Goal: Information Seeking & Learning: Learn about a topic

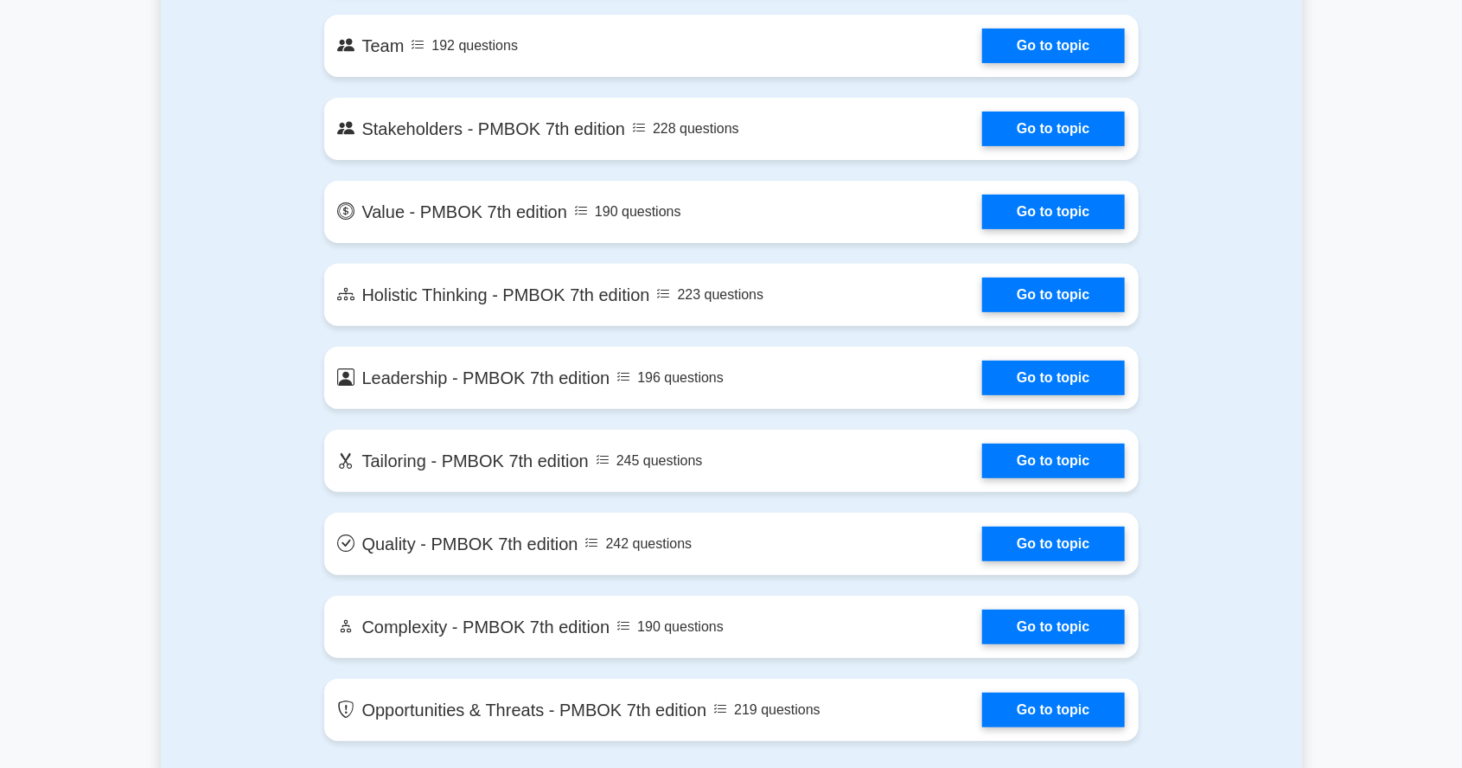
scroll to position [3566, 0]
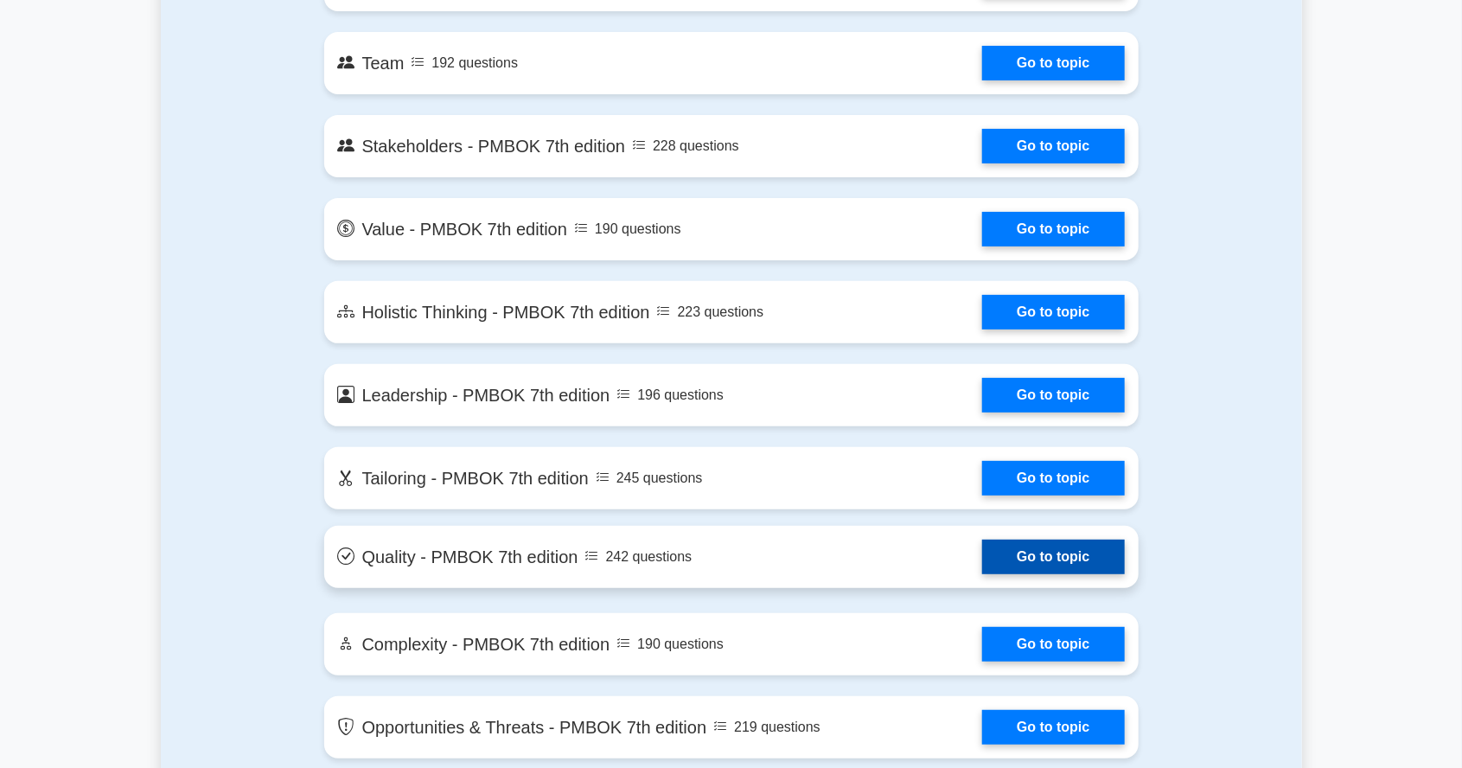
click at [1055, 561] on link "Go to topic" at bounding box center [1053, 557] width 142 height 35
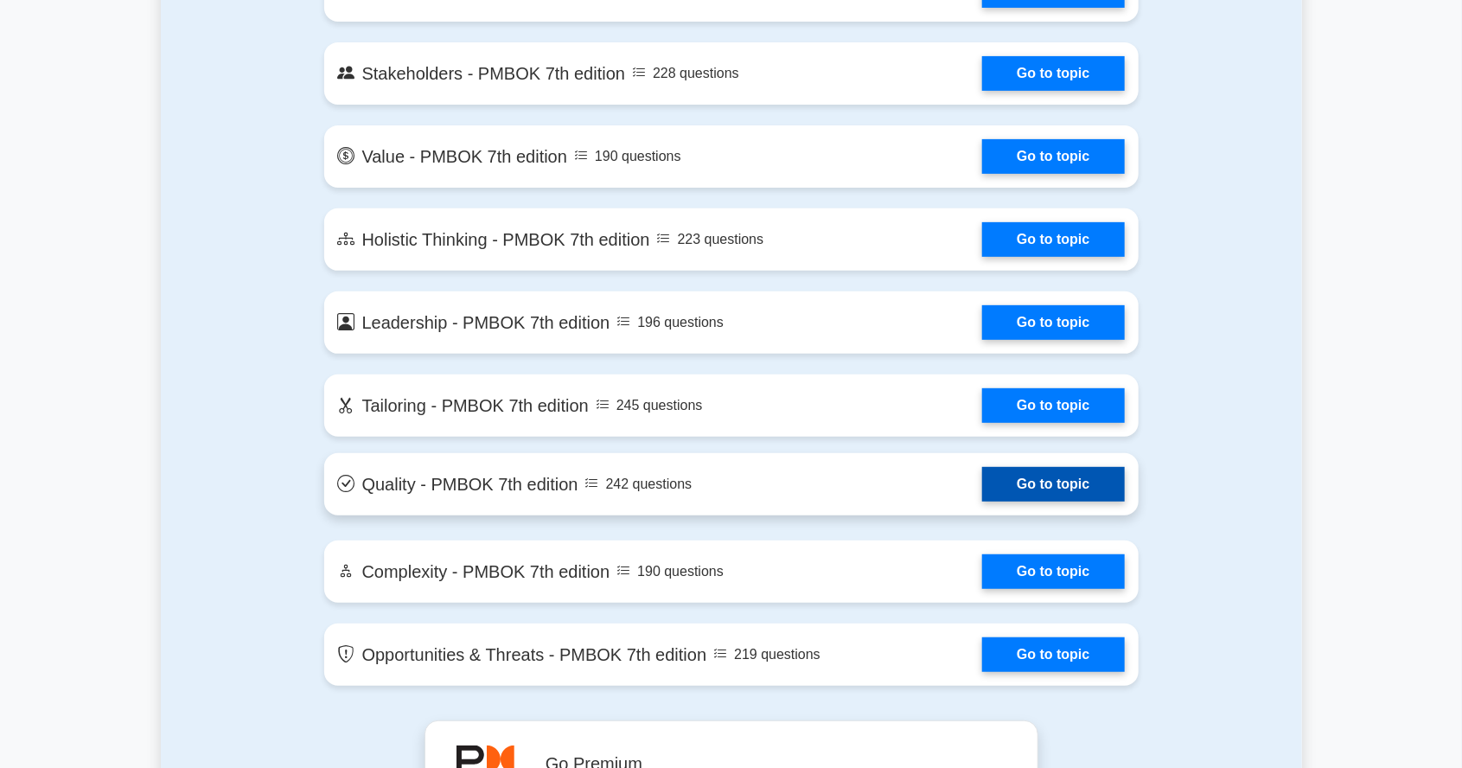
scroll to position [3649, 0]
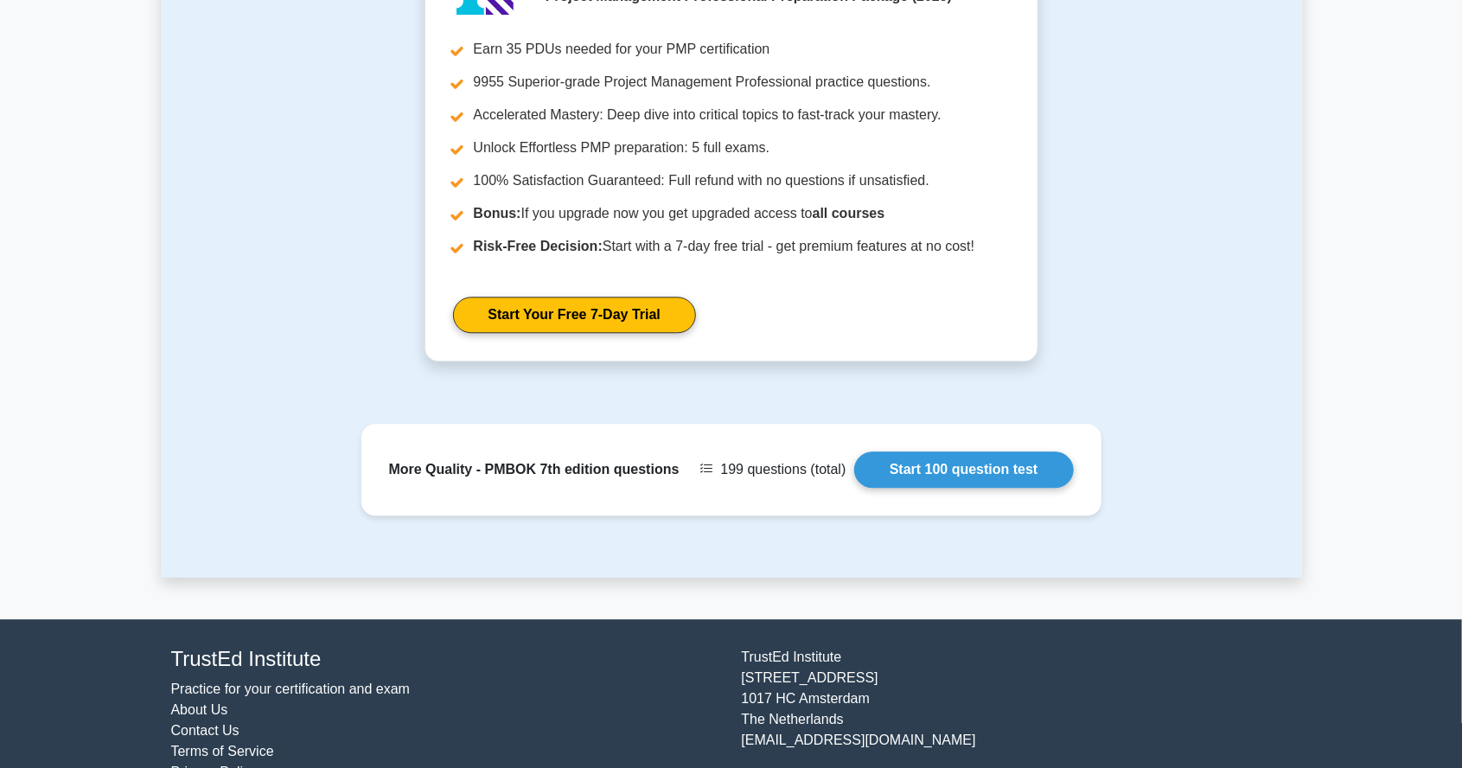
scroll to position [2169, 0]
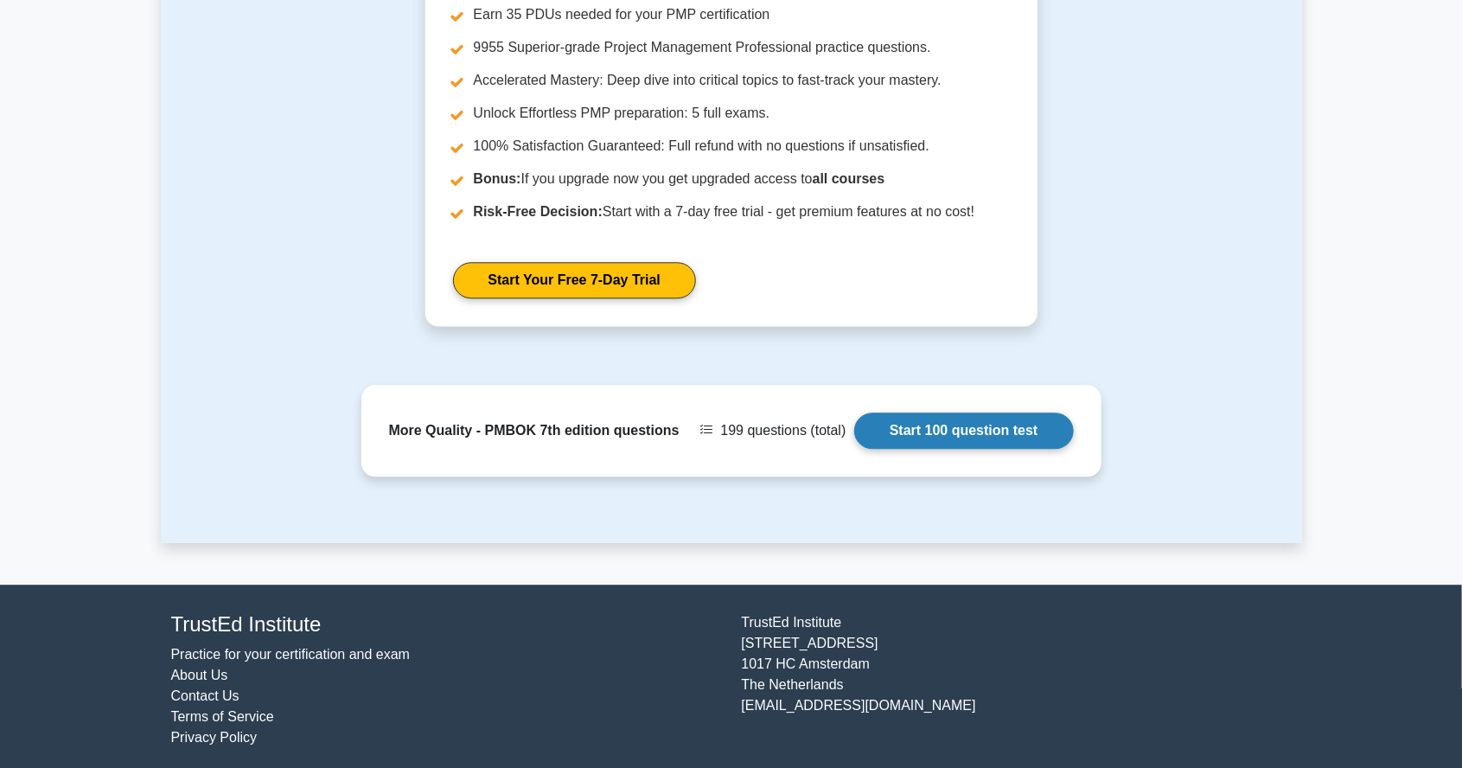
click at [1014, 425] on link "Start 100 question test" at bounding box center [964, 430] width 220 height 36
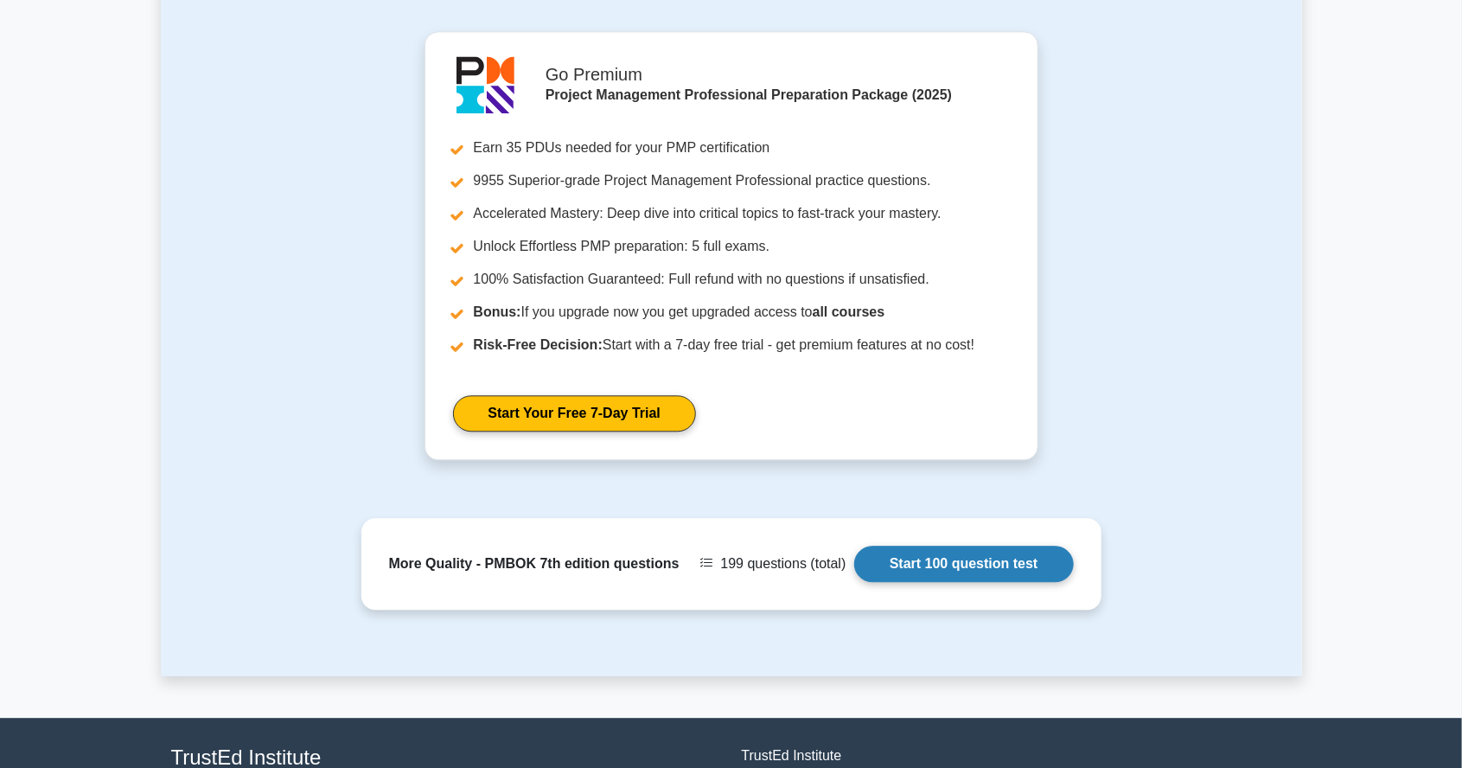
scroll to position [2031, 0]
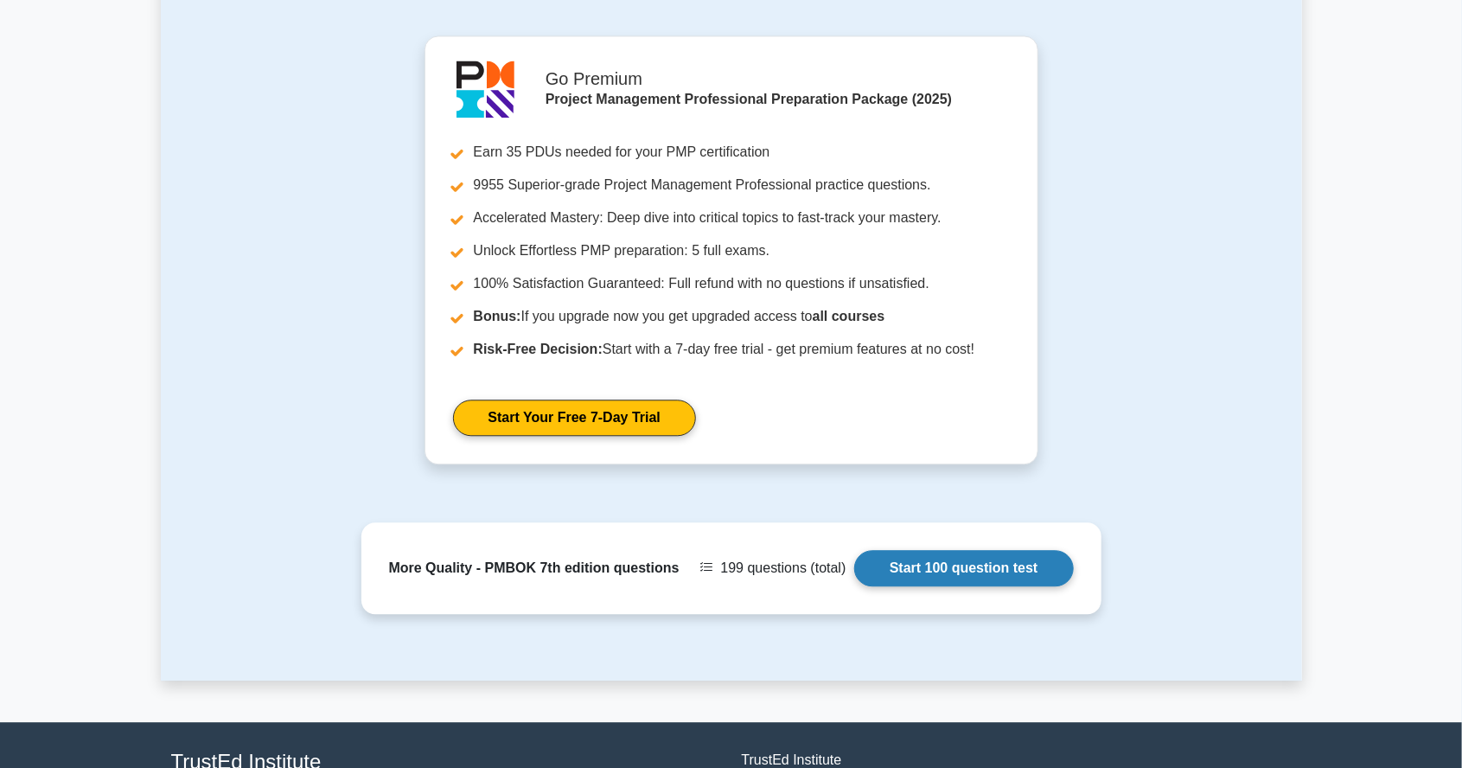
click at [975, 558] on link "Start 100 question test" at bounding box center [964, 568] width 220 height 36
click at [1013, 550] on link "Start 100 question test" at bounding box center [964, 568] width 220 height 36
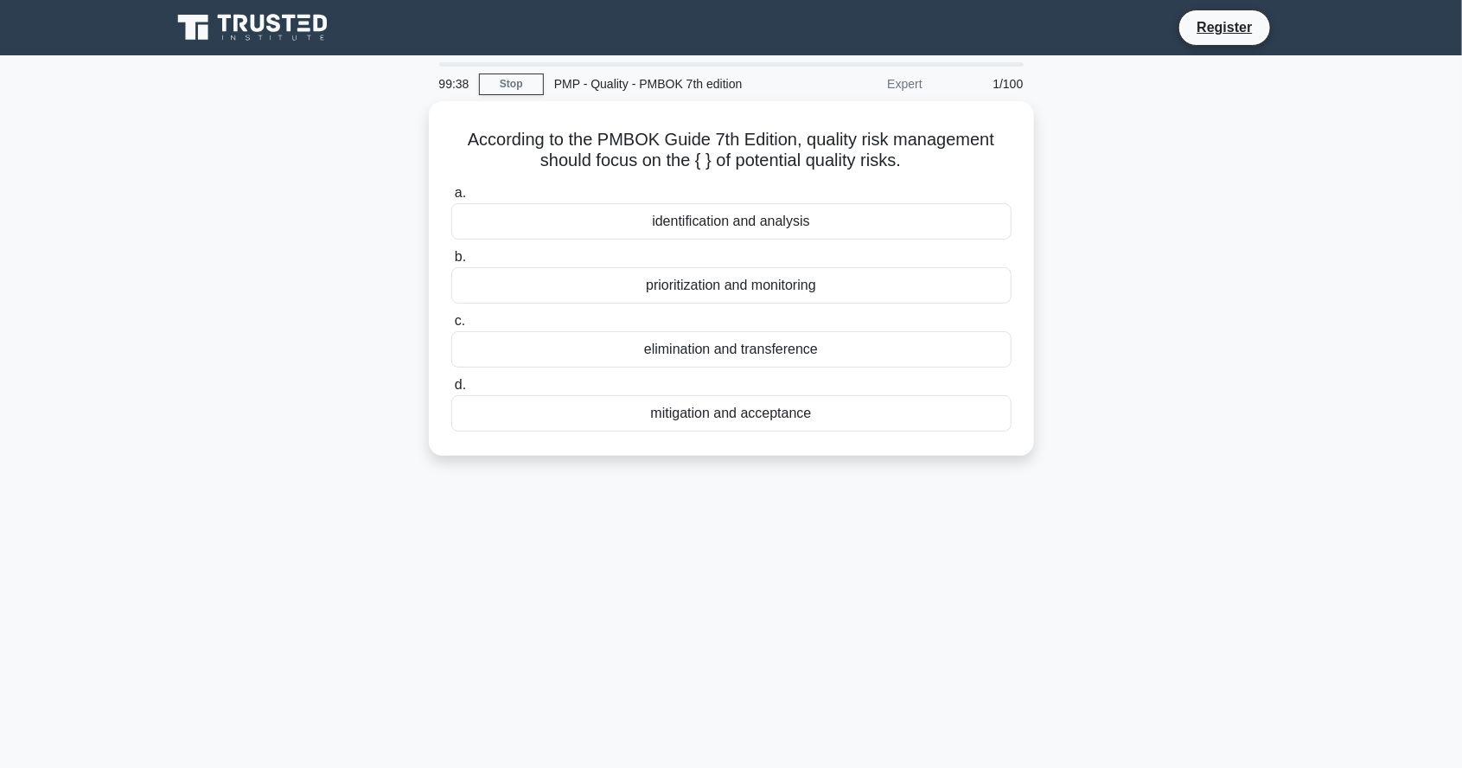
click at [1142, 602] on div "99:38 Stop PMP - Quality - PMBOK 7th edition Expert 1/100 According to the PMBO…" at bounding box center [731, 494] width 1141 height 865
click at [870, 419] on div "mitigation and acceptance" at bounding box center [731, 409] width 560 height 36
click at [451, 387] on input "d. mitigation and acceptance" at bounding box center [451, 380] width 0 height 11
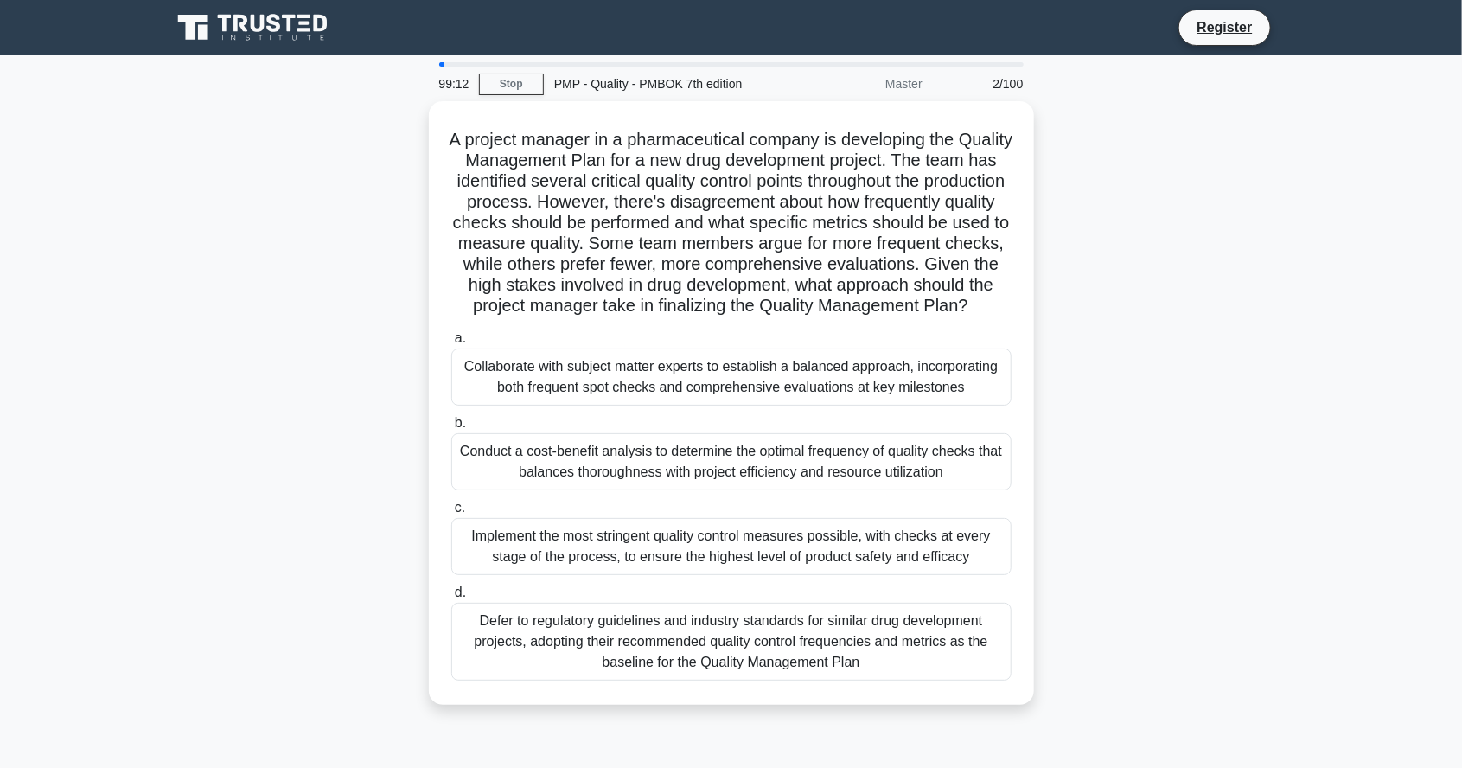
click at [1359, 575] on main "99:12 Stop PMP - Quality - PMBOK 7th edition Master 2/100 A project manager in …" at bounding box center [731, 494] width 1462 height 879
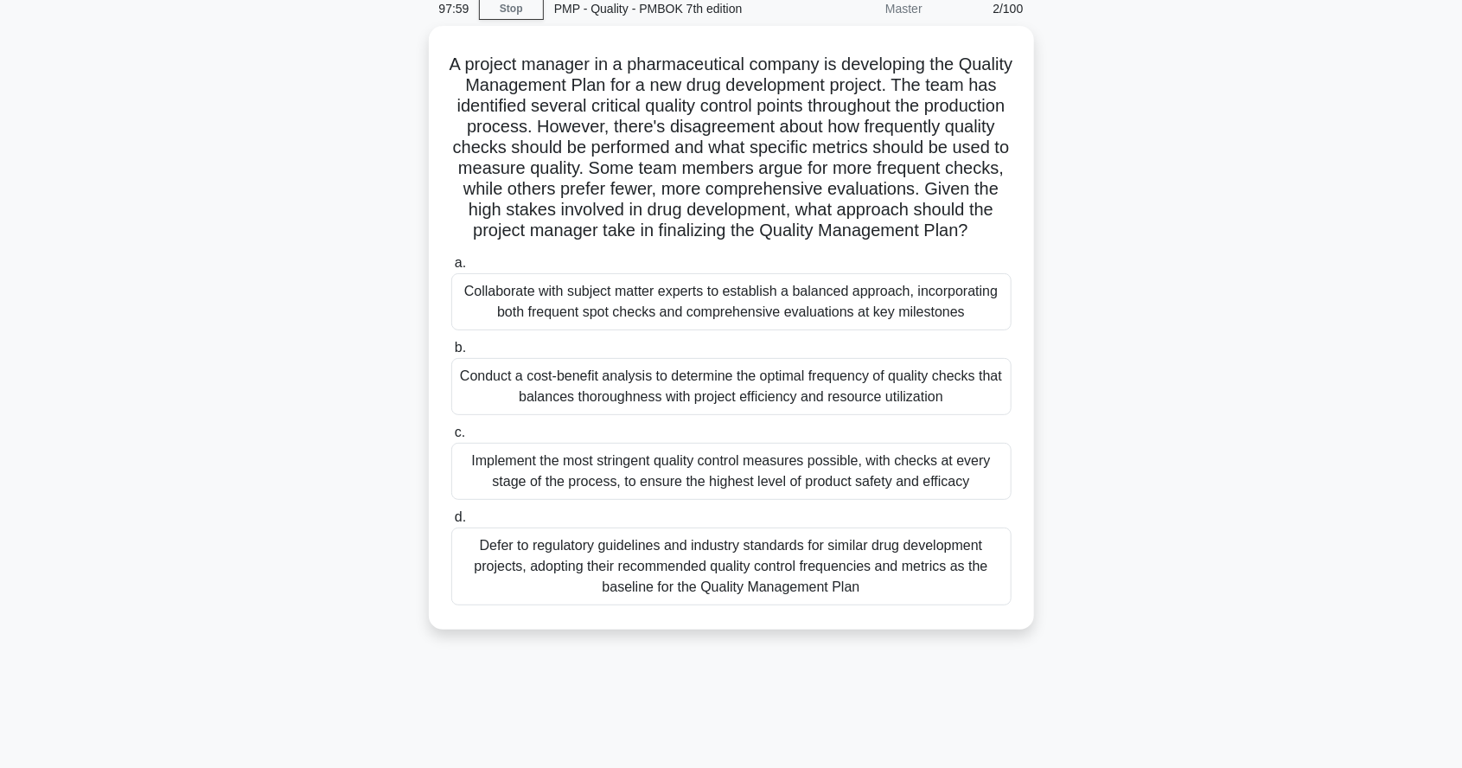
scroll to position [73, 0]
click at [922, 408] on div "Conduct a cost-benefit analysis to determine the optimal frequency of quality c…" at bounding box center [731, 384] width 560 height 57
click at [451, 352] on input "b. Conduct a cost-benefit analysis to determine the optimal frequency of qualit…" at bounding box center [451, 346] width 0 height 11
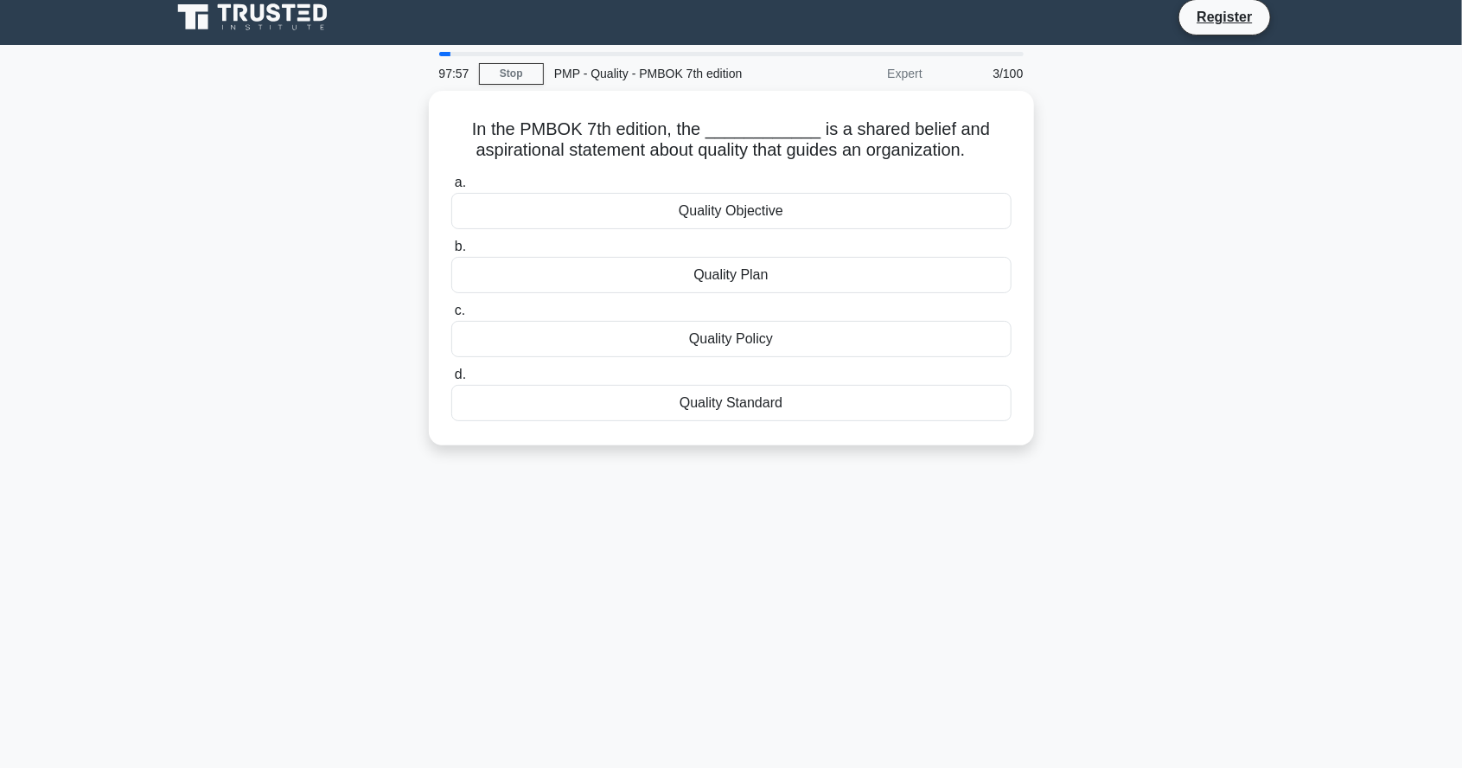
scroll to position [0, 0]
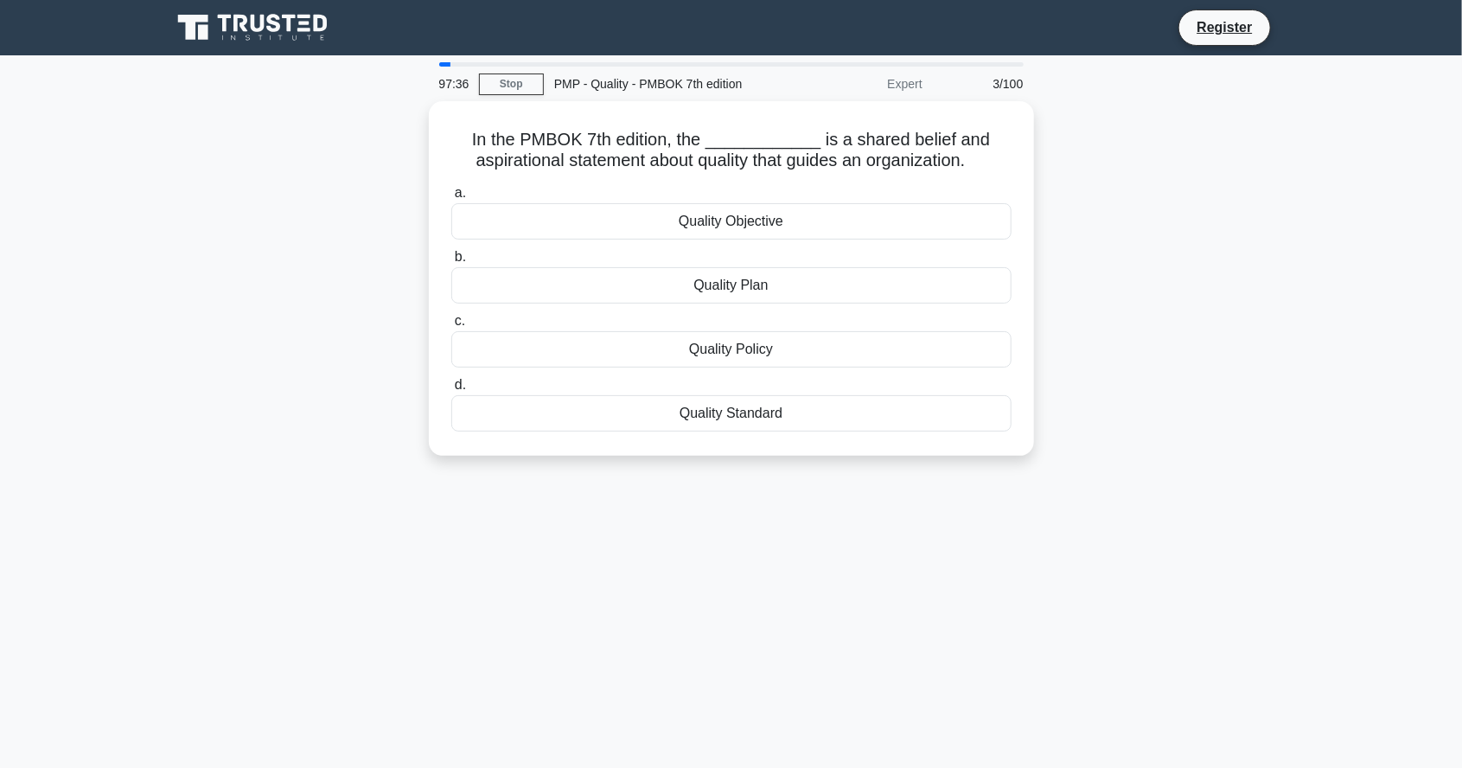
click at [1086, 619] on div "97:36 Stop PMP - Quality - PMBOK 7th edition Expert 3/100 In the PMBOK 7th edit…" at bounding box center [731, 494] width 1141 height 865
click at [908, 353] on div "Quality Policy" at bounding box center [731, 345] width 560 height 36
click at [451, 323] on input "c. Quality Policy" at bounding box center [451, 316] width 0 height 11
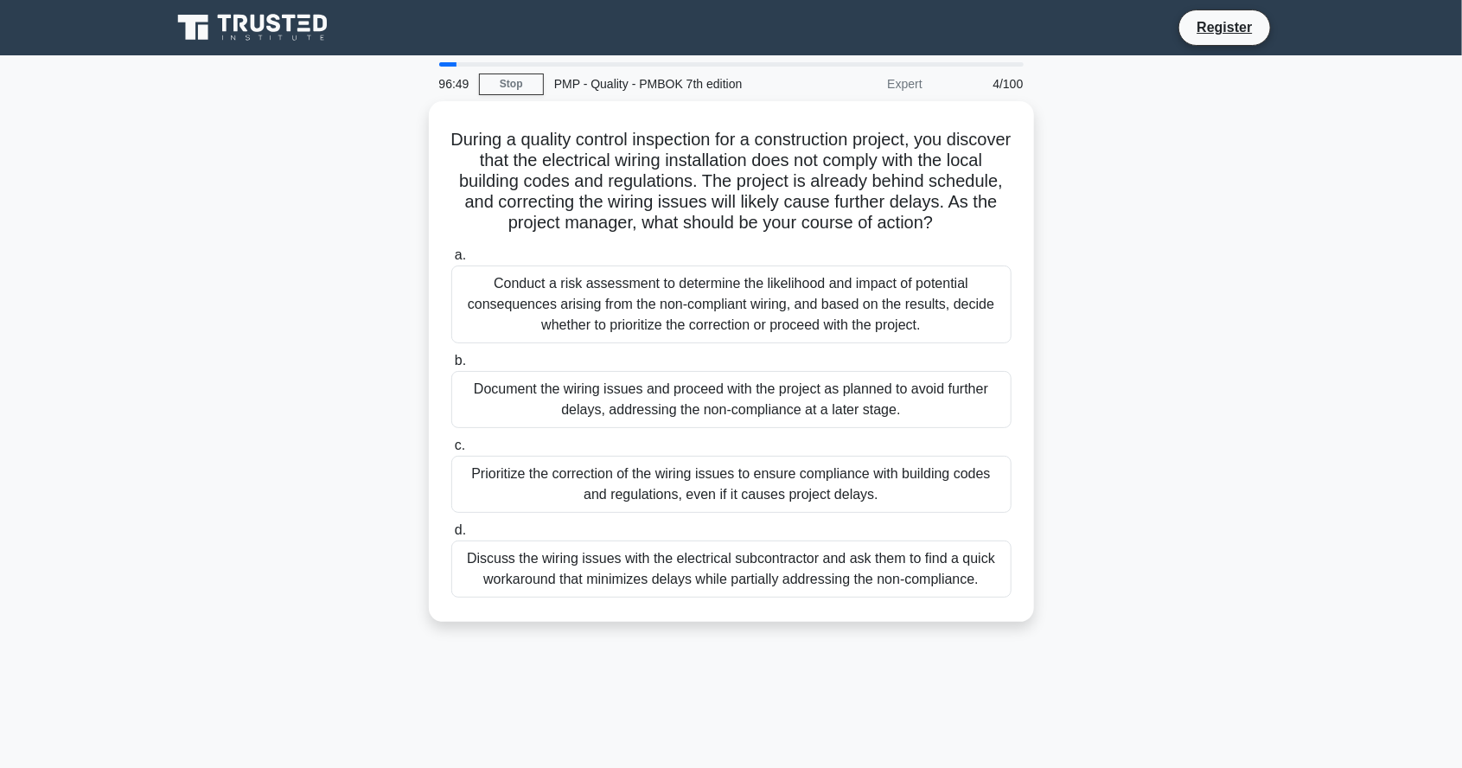
click at [1215, 671] on div "96:49 Stop PMP - Quality - PMBOK 7th edition Expert 4/100 During a quality cont…" at bounding box center [731, 494] width 1141 height 865
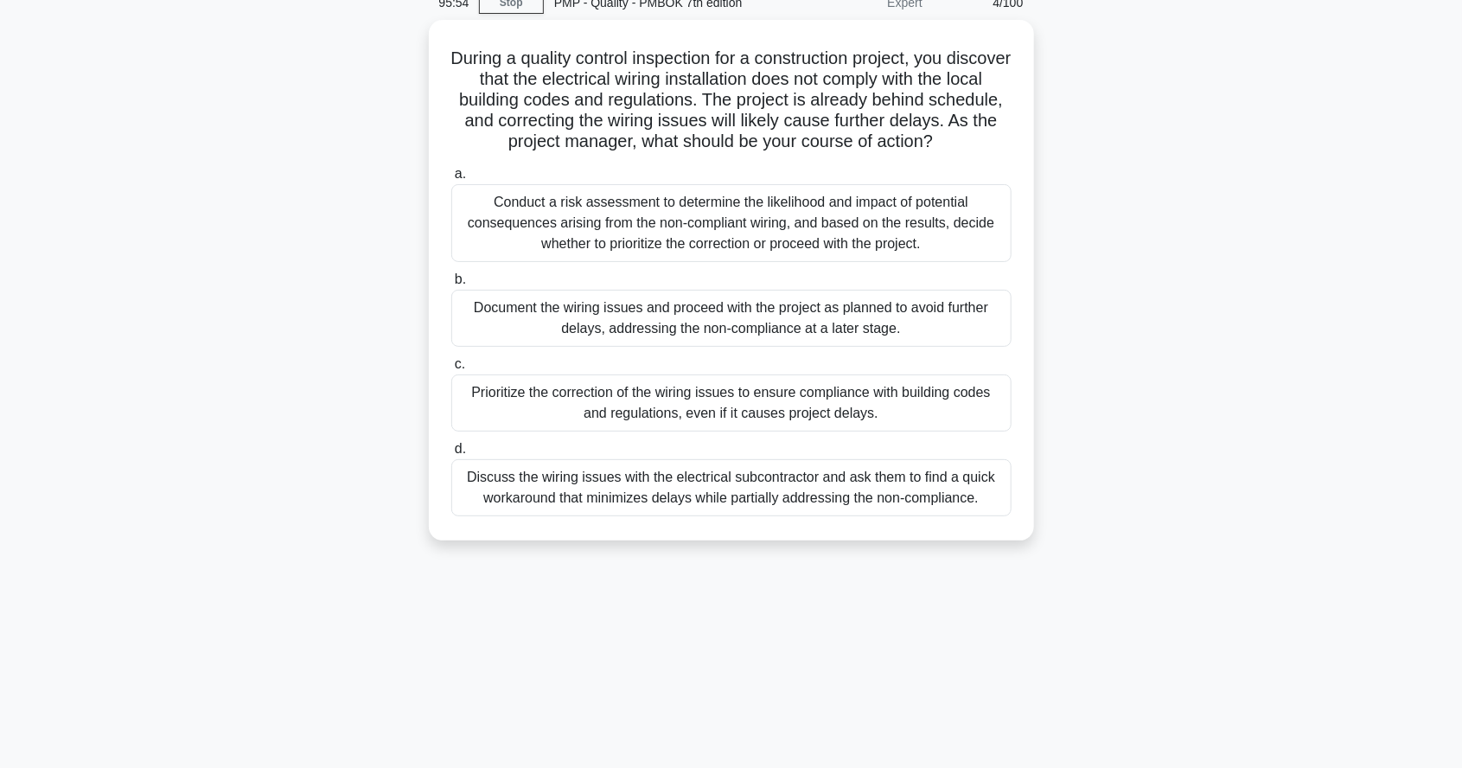
scroll to position [126, 0]
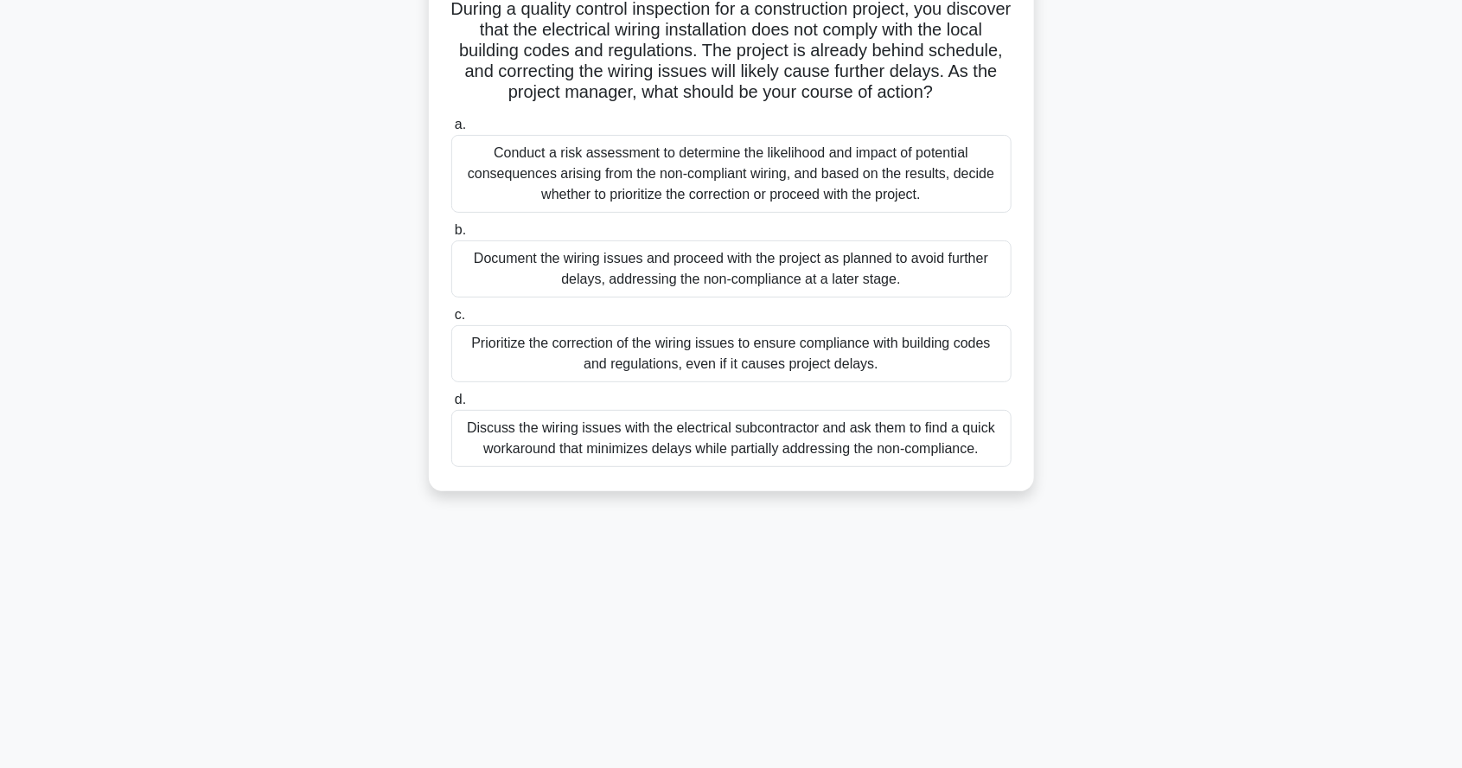
click at [844, 382] on div "Prioritize the correction of the wiring issues to ensure compliance with buildi…" at bounding box center [731, 353] width 560 height 57
click at [451, 321] on input "c. Prioritize the correction of the wiring issues to ensure compliance with bui…" at bounding box center [451, 315] width 0 height 11
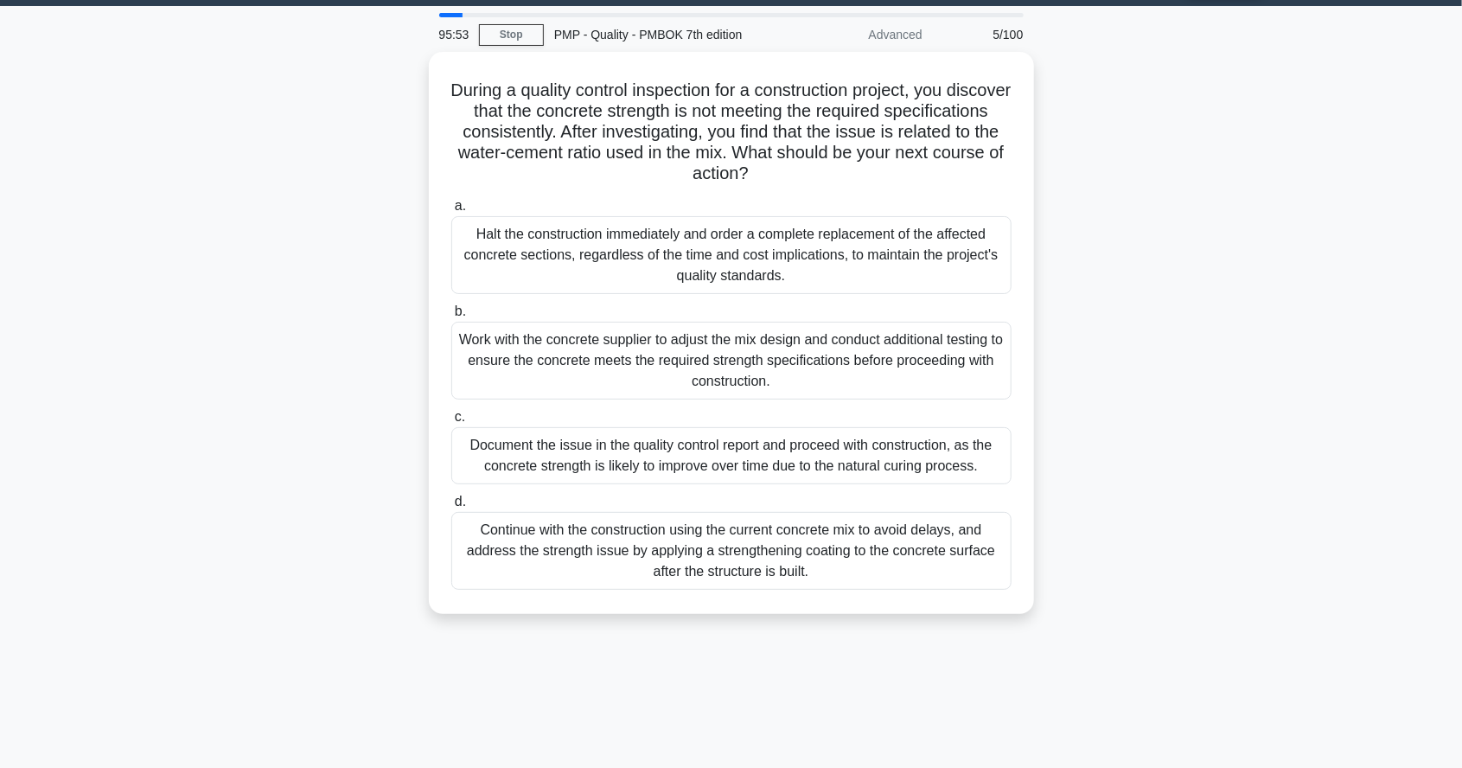
scroll to position [0, 0]
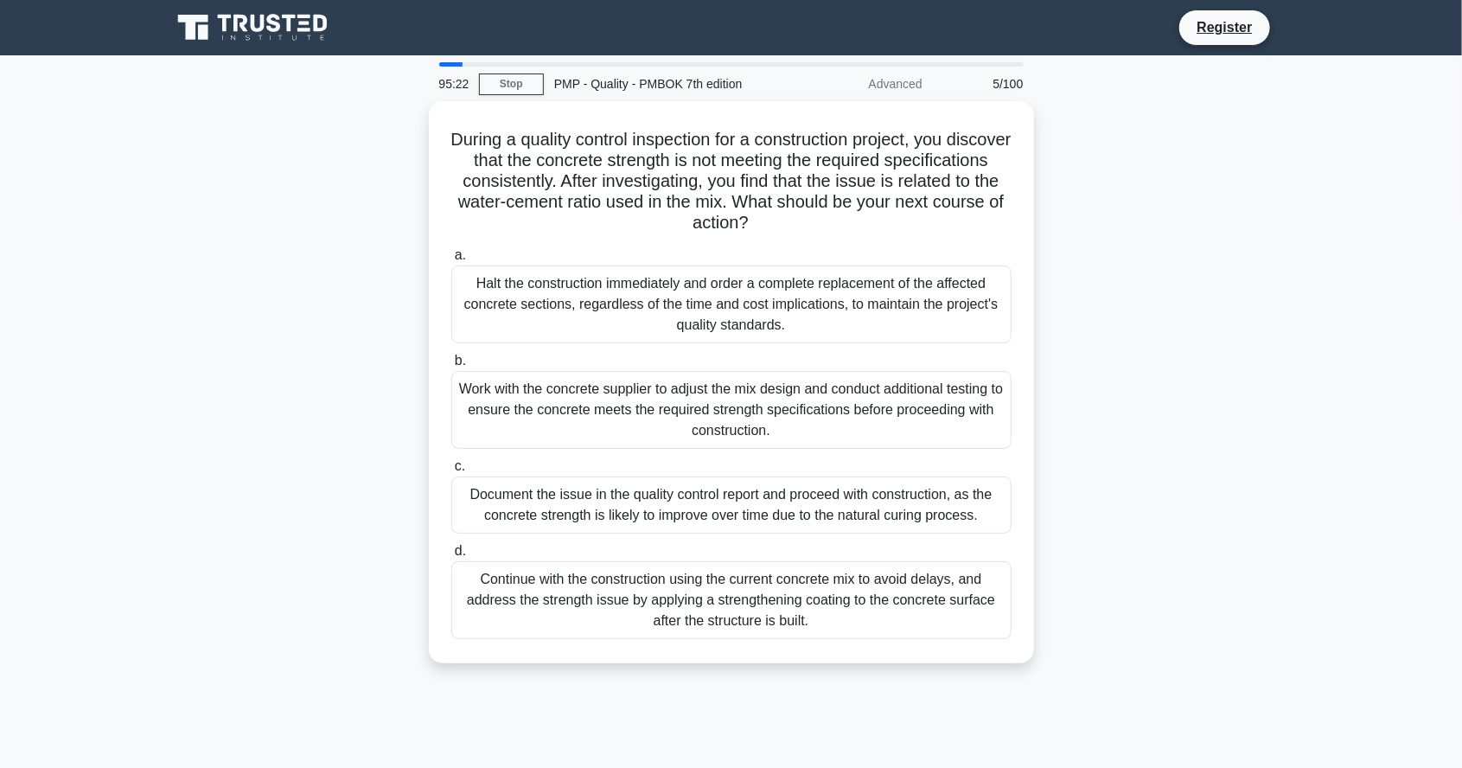
click at [1192, 749] on div "95:22 Stop PMP - Quality - PMBOK 7th edition Advanced 5/100 During a quality co…" at bounding box center [731, 494] width 1141 height 865
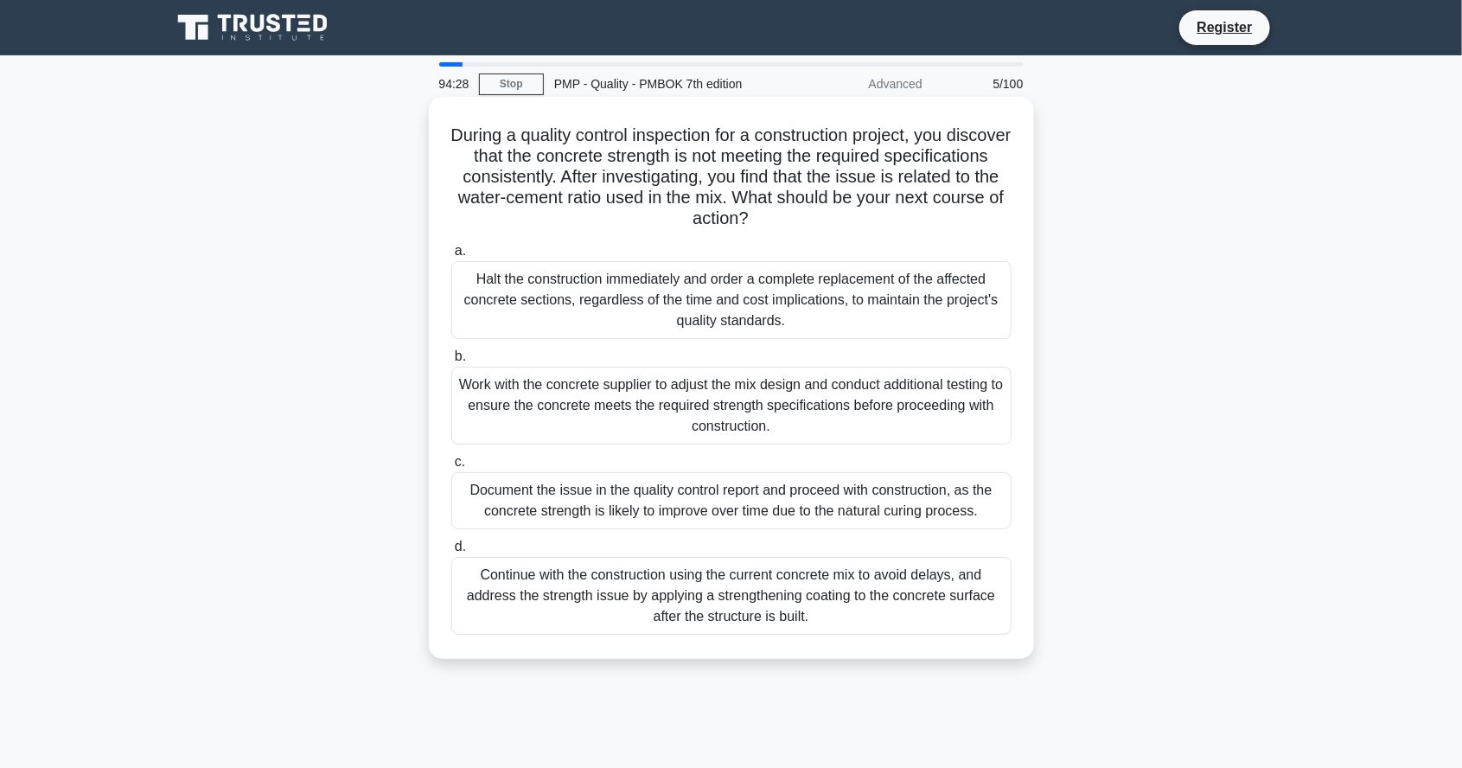
click at [929, 339] on div "Halt the construction immediately and order a complete replacement of the affec…" at bounding box center [731, 300] width 560 height 78
click at [451, 257] on input "a. Halt the construction immediately and order a complete replacement of the af…" at bounding box center [451, 251] width 0 height 11
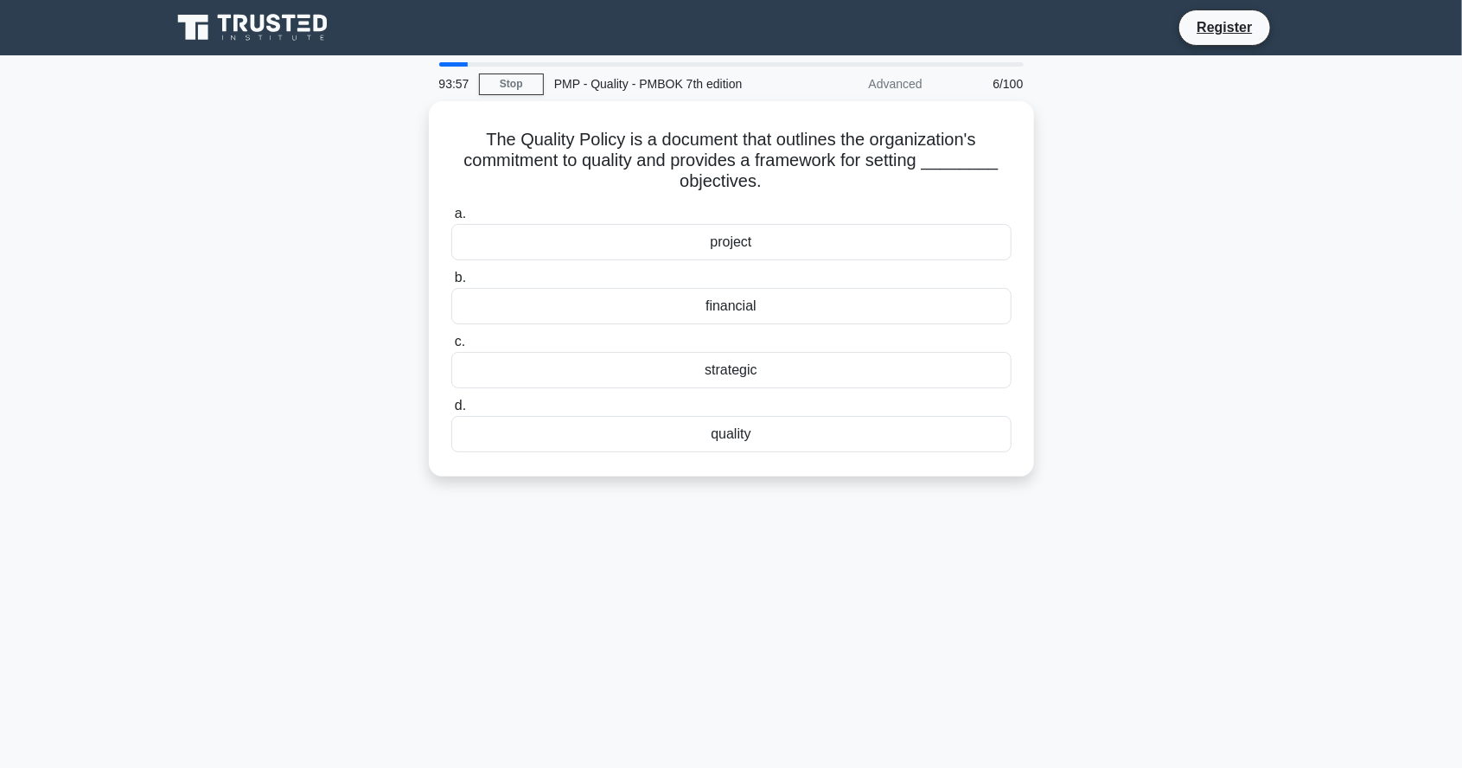
click at [1205, 614] on div "93:57 Stop PMP - Quality - PMBOK 7th edition Advanced 6/100 The Quality Policy …" at bounding box center [731, 494] width 1141 height 865
click at [787, 414] on div "quality" at bounding box center [731, 430] width 560 height 36
click at [451, 407] on input "d. quality" at bounding box center [451, 401] width 0 height 11
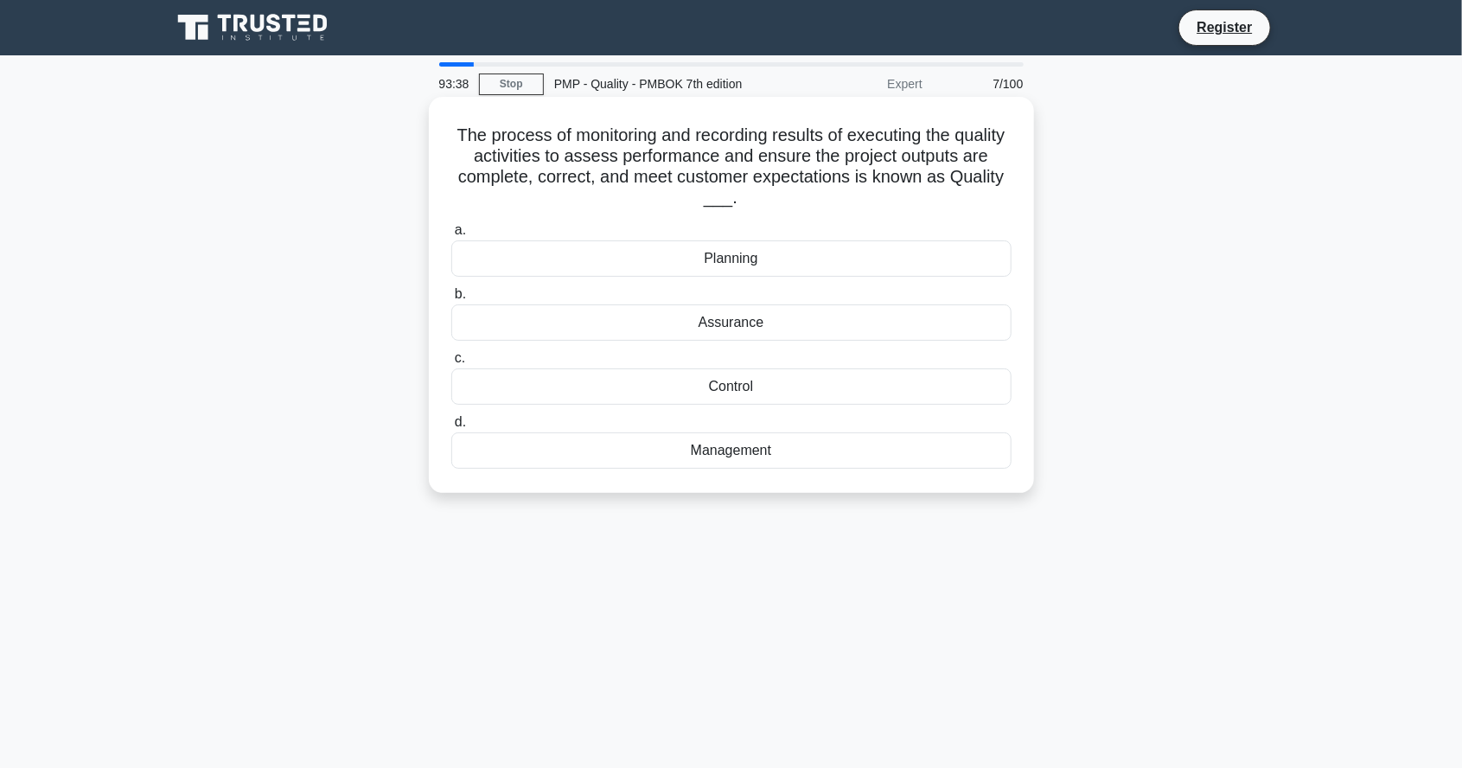
click at [937, 320] on div "Assurance" at bounding box center [731, 322] width 560 height 36
click at [451, 300] on input "b. Assurance" at bounding box center [451, 294] width 0 height 11
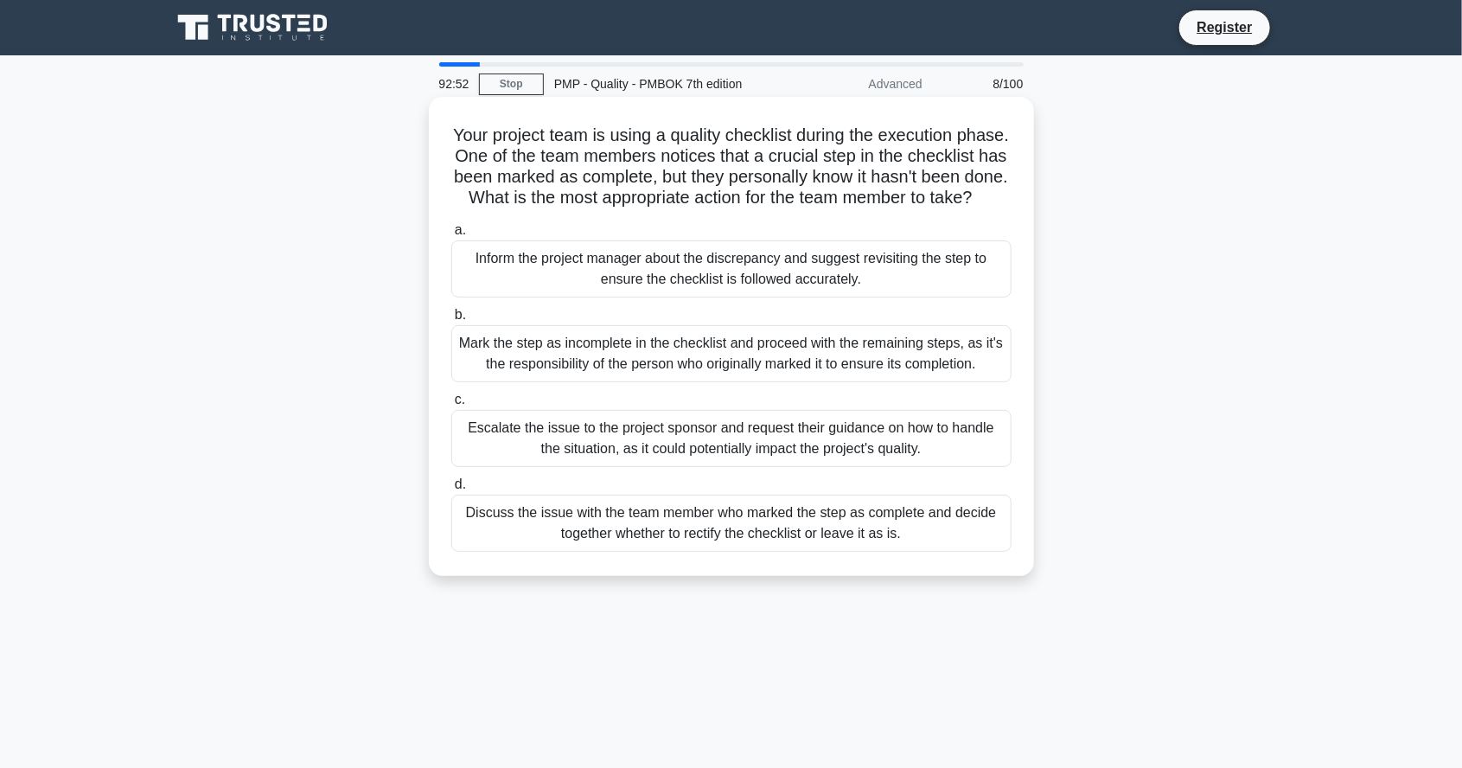
click at [812, 282] on div "Inform the project manager about the discrepancy and suggest revisiting the ste…" at bounding box center [731, 268] width 560 height 57
click at [451, 236] on input "a. Inform the project manager about the discrepancy and suggest revisiting the …" at bounding box center [451, 230] width 0 height 11
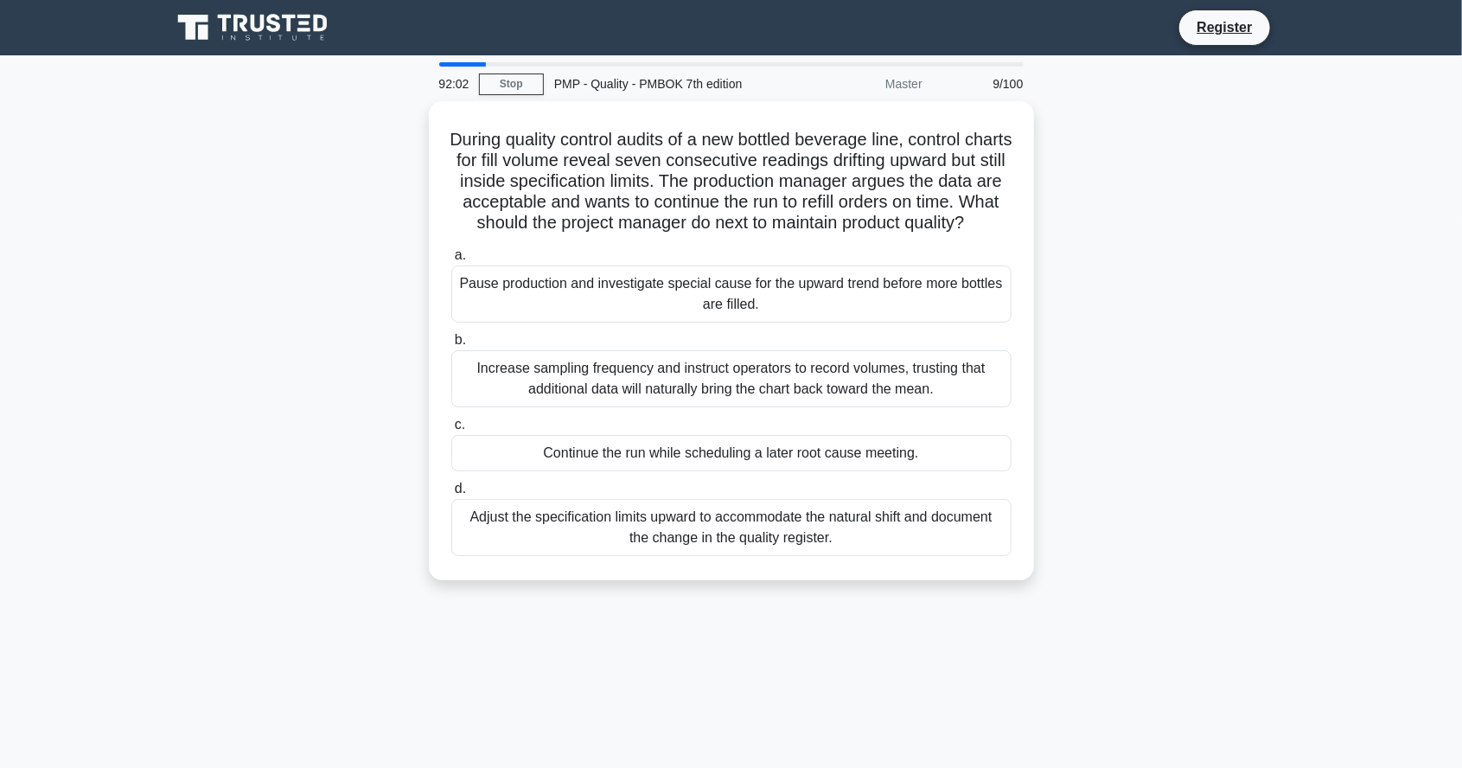
click at [1180, 715] on div "92:02 Stop PMP - Quality - PMBOK 7th edition Master 9/100 During quality contro…" at bounding box center [731, 494] width 1141 height 865
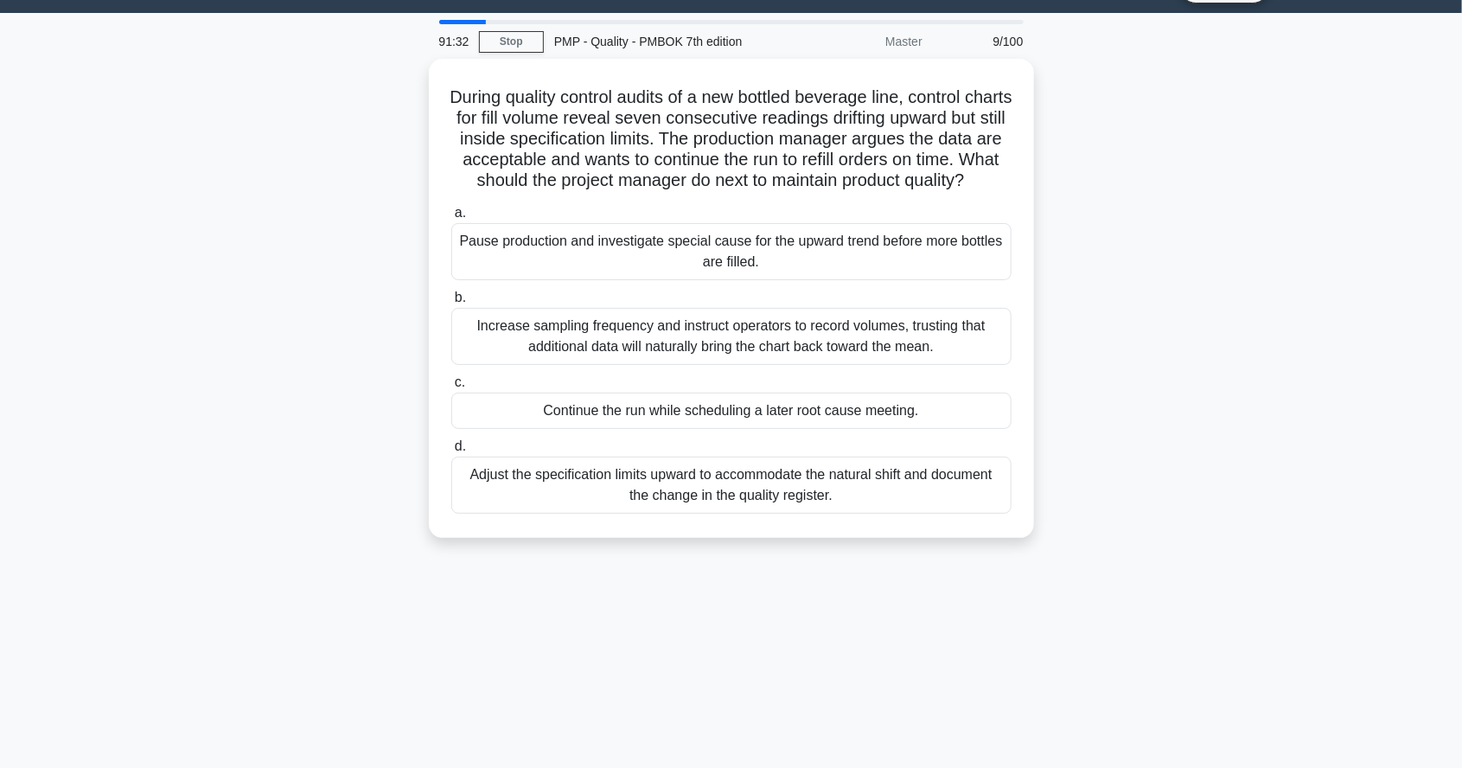
scroll to position [42, 0]
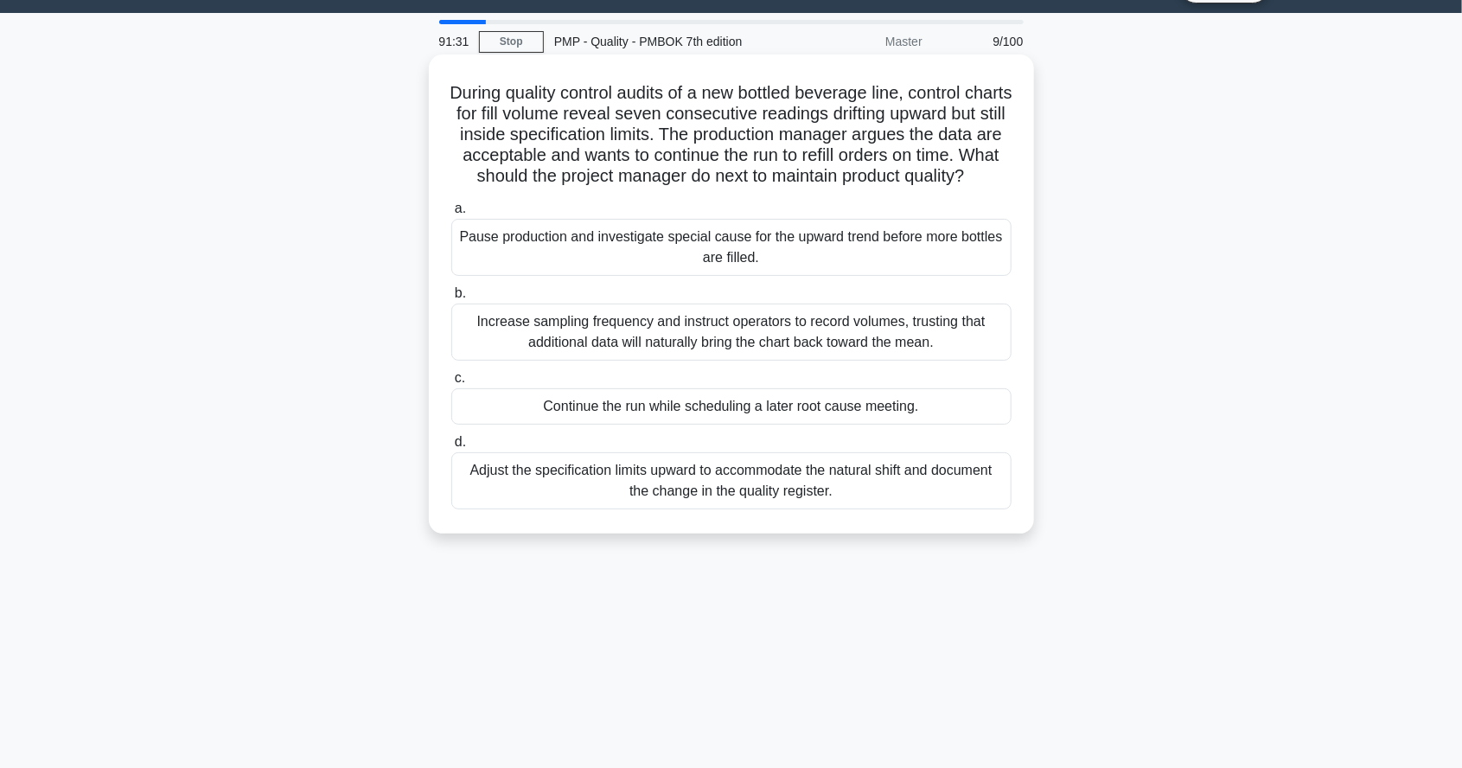
click at [975, 509] on div "Adjust the specification limits upward to accommodate the natural shift and doc…" at bounding box center [731, 480] width 560 height 57
click at [451, 448] on input "d. Adjust the specification limits upward to accommodate the natural shift and …" at bounding box center [451, 442] width 0 height 11
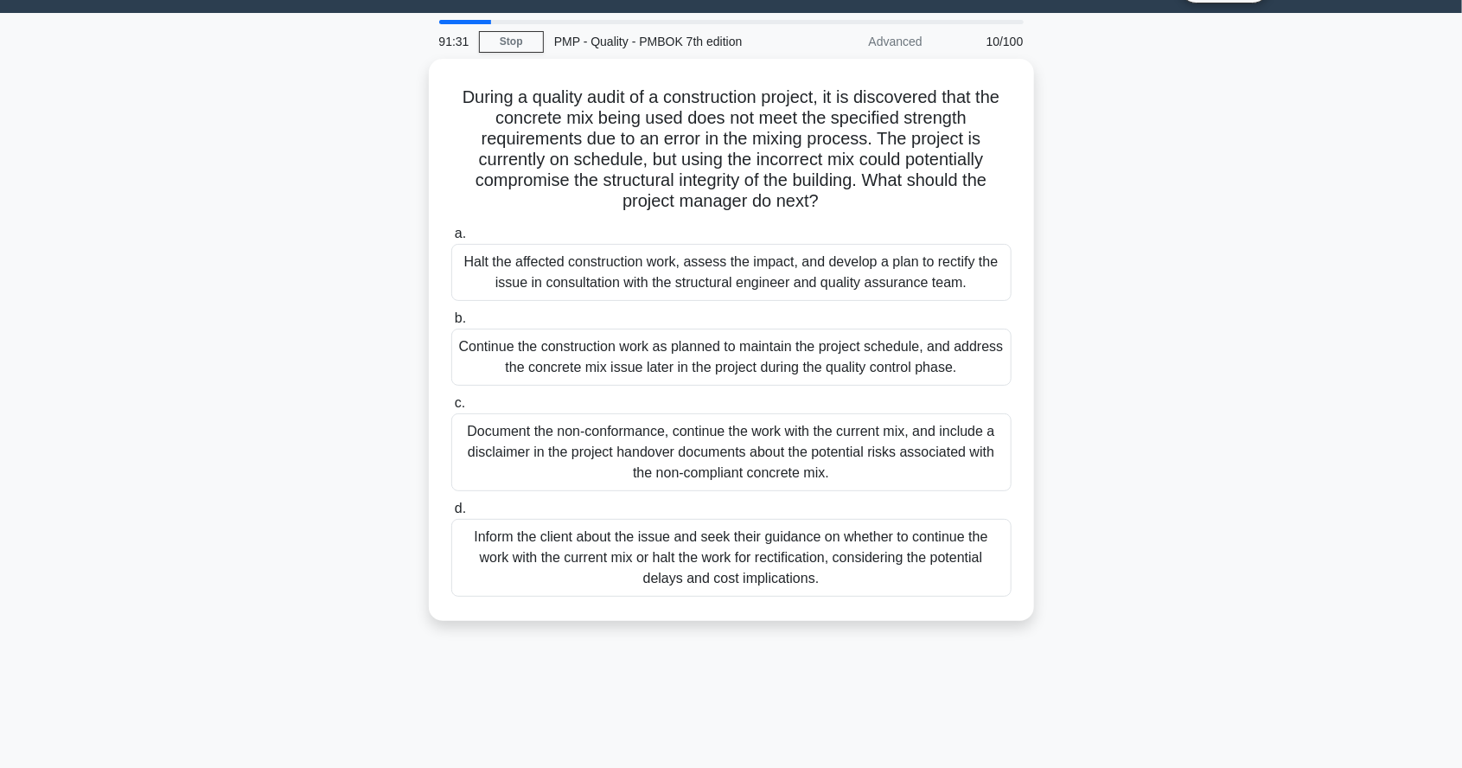
scroll to position [0, 0]
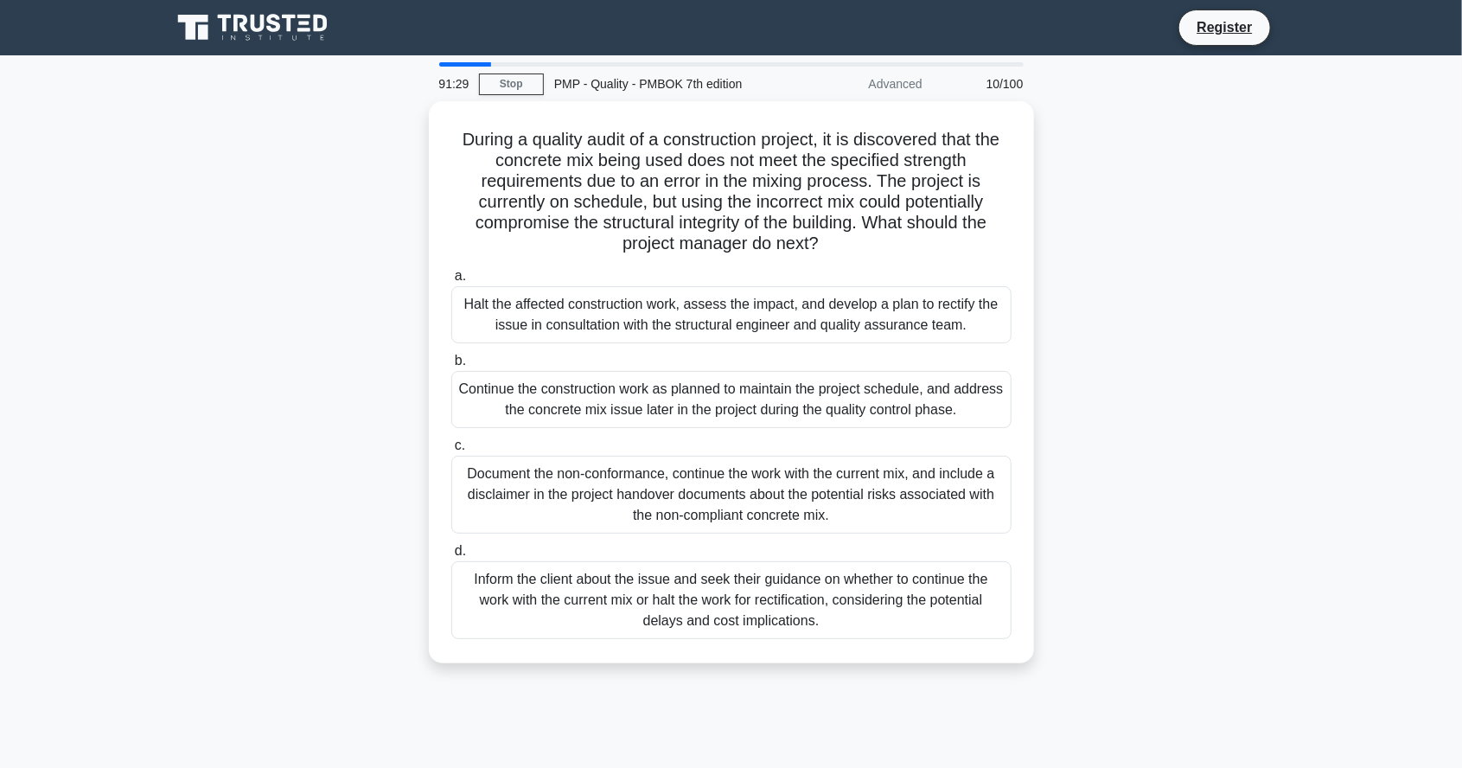
click at [911, 92] on div "Advanced" at bounding box center [857, 84] width 151 height 35
click at [522, 91] on link "Stop" at bounding box center [511, 85] width 65 height 22
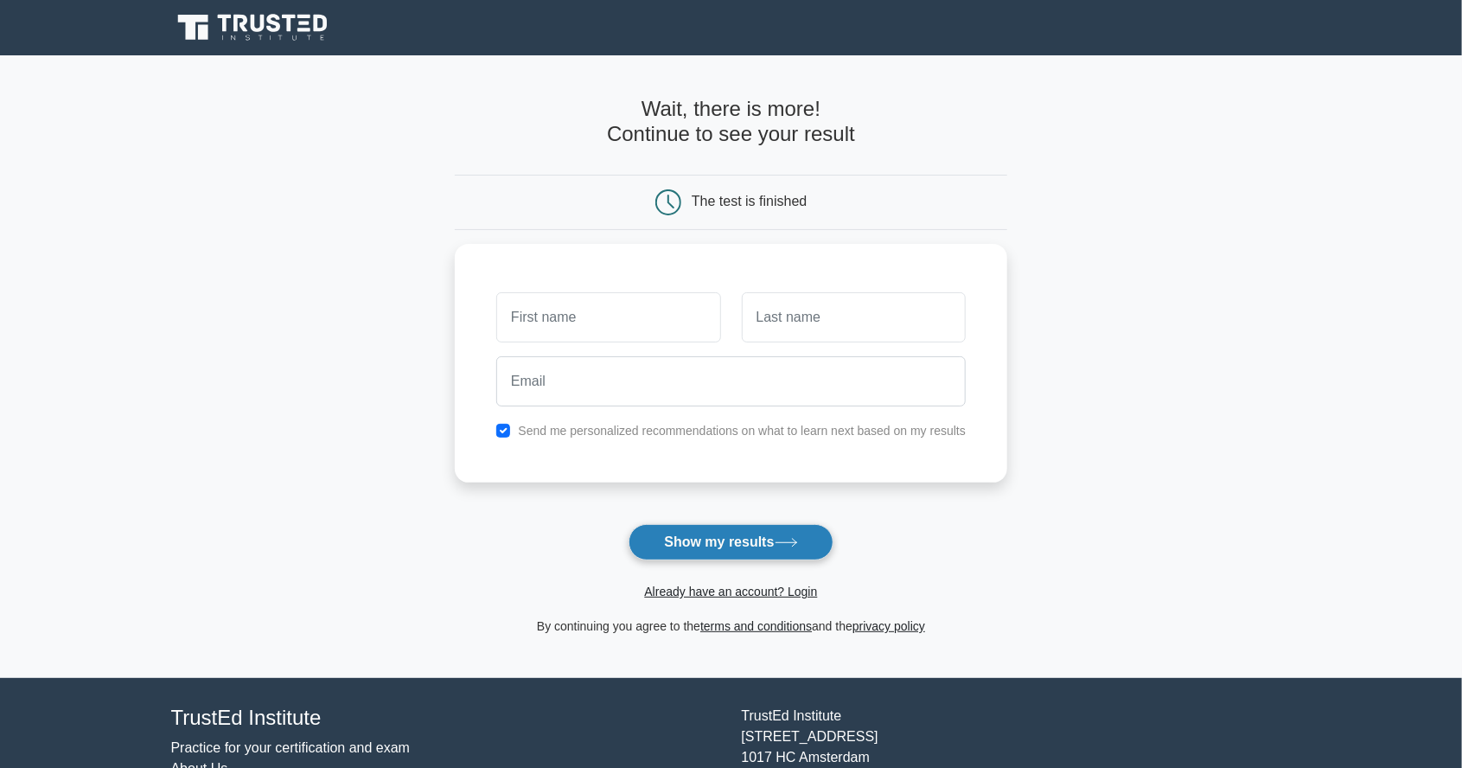
click at [760, 553] on button "Show my results" at bounding box center [731, 542] width 204 height 36
click at [1083, 160] on main "Wait, there is more! Continue to see your result The test is finished and the" at bounding box center [731, 366] width 1462 height 623
click at [789, 208] on div "The test is finished" at bounding box center [749, 201] width 115 height 15
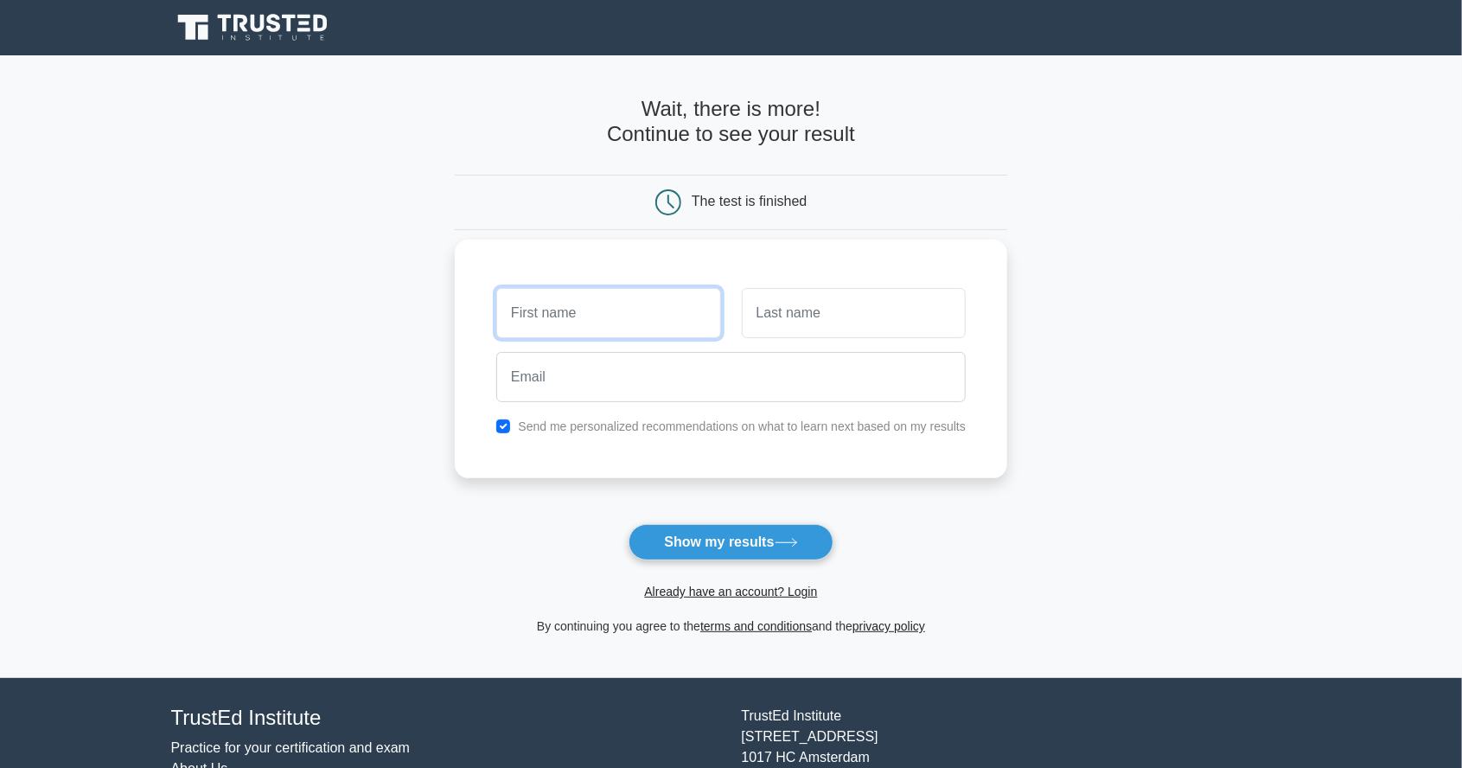
click at [672, 323] on input "text" at bounding box center [608, 313] width 224 height 50
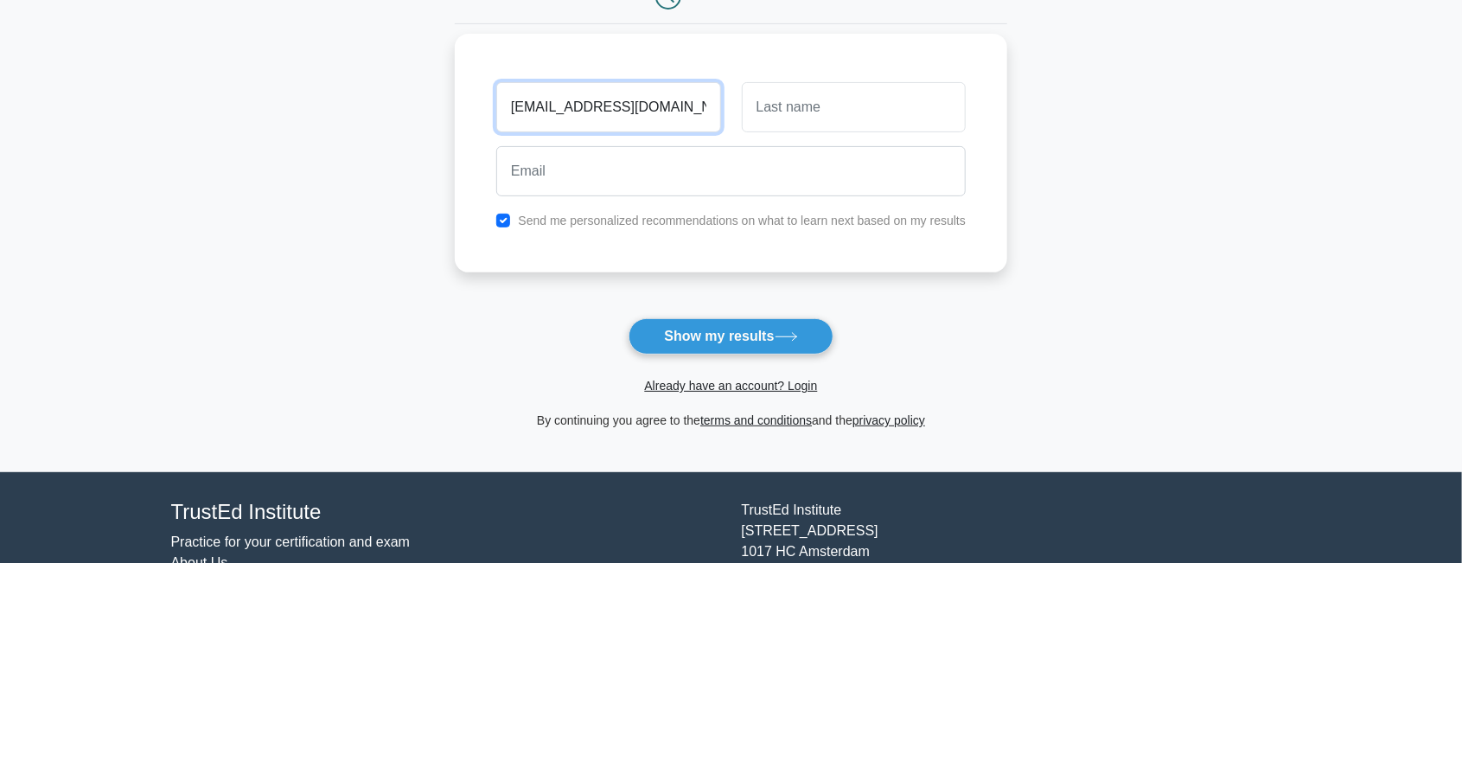
type input "[EMAIL_ADDRESS][DOMAIN_NAME]"
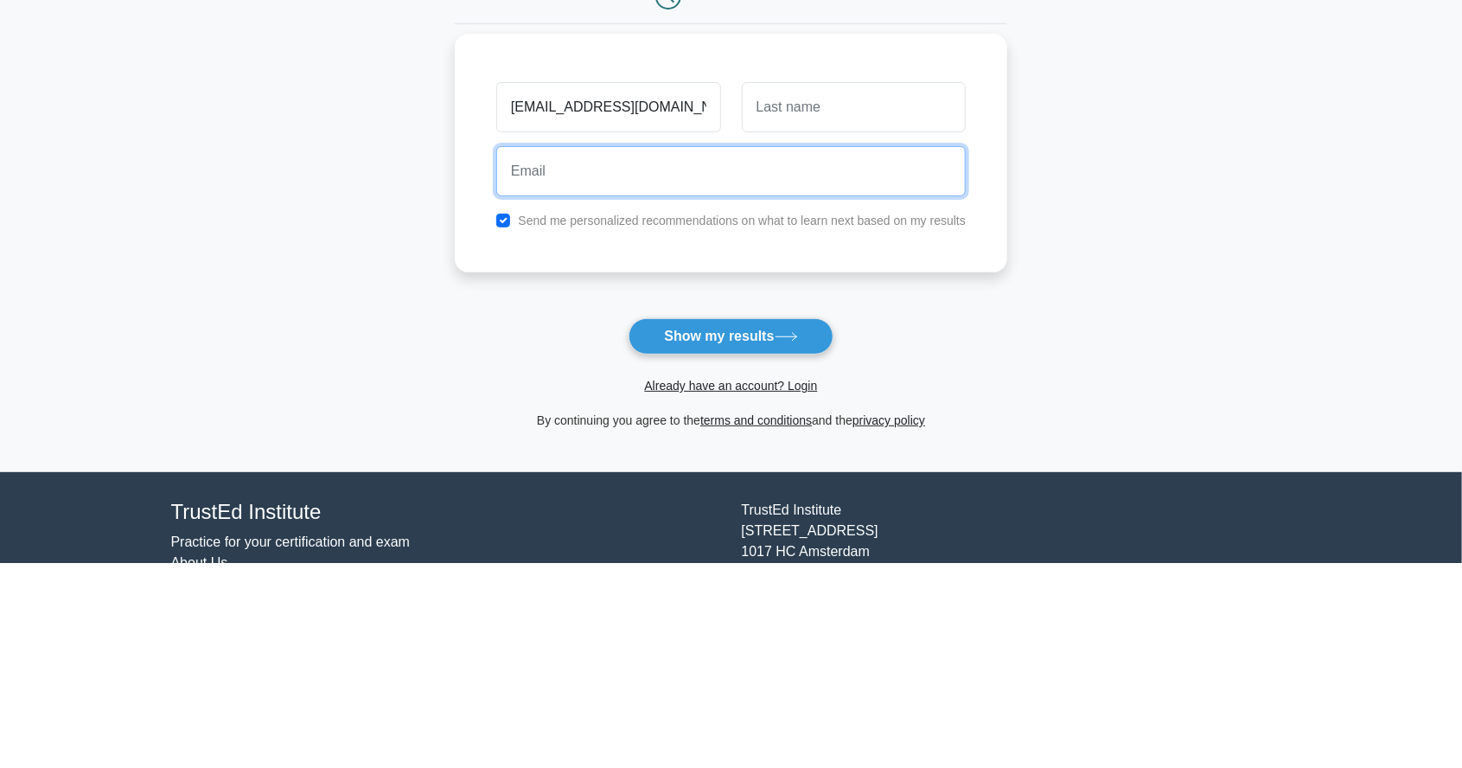
click at [732, 382] on input "email" at bounding box center [731, 377] width 470 height 50
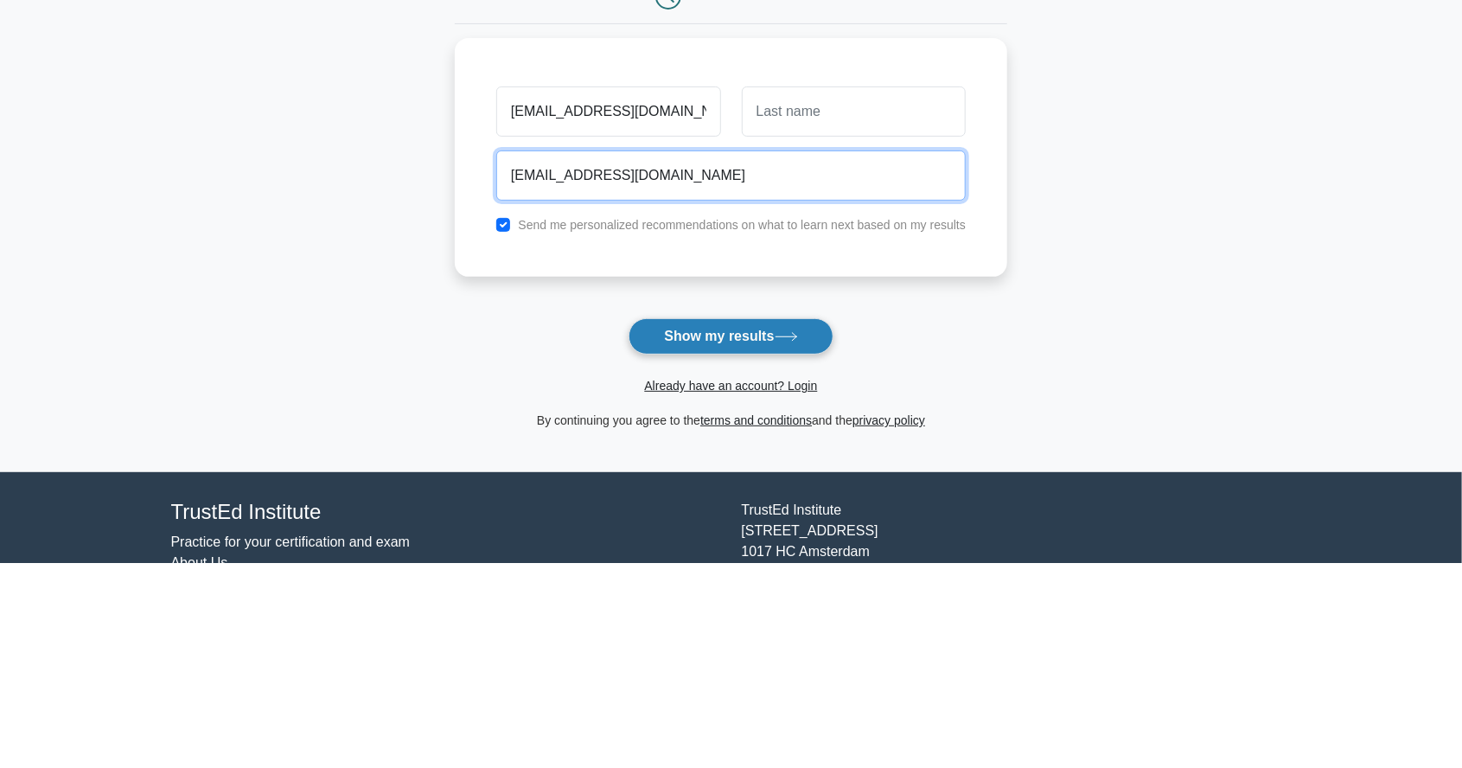
type input "[EMAIL_ADDRESS][DOMAIN_NAME]"
click at [774, 538] on button "Show my results" at bounding box center [731, 542] width 204 height 36
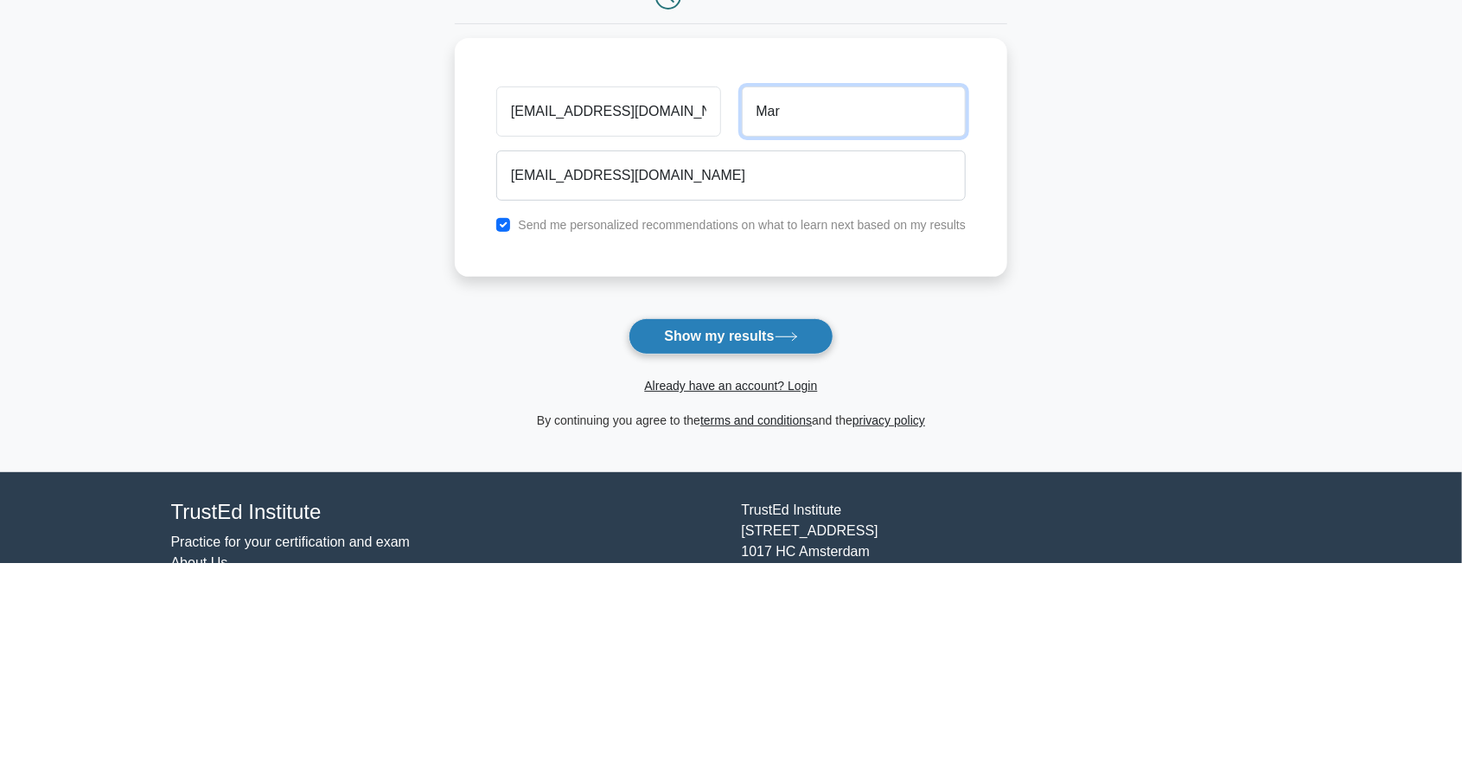
type input "Mar"
click at [789, 532] on button "Show my results" at bounding box center [731, 542] width 204 height 36
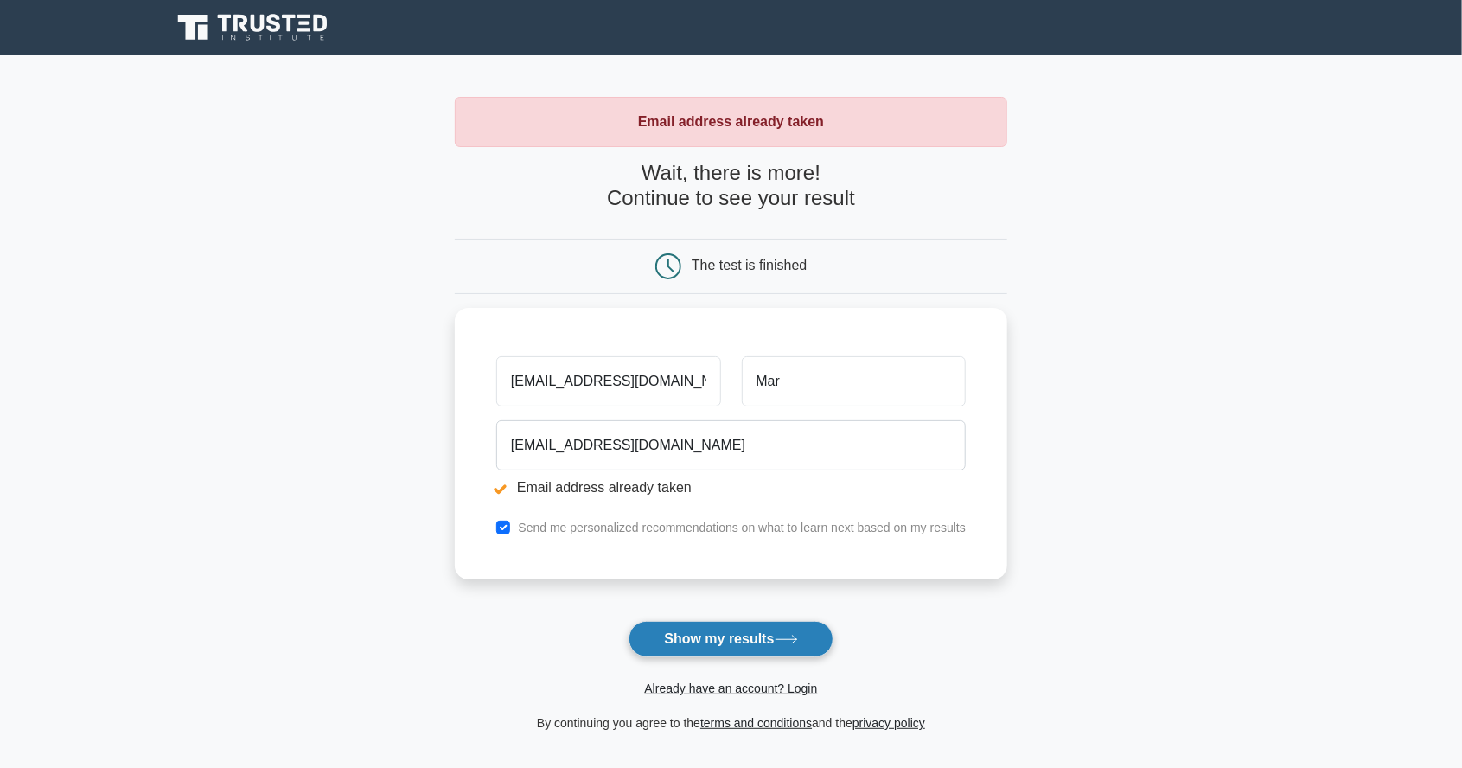
click at [716, 621] on button "Show my results" at bounding box center [731, 639] width 204 height 36
click at [713, 265] on div "The test is finished" at bounding box center [749, 265] width 115 height 15
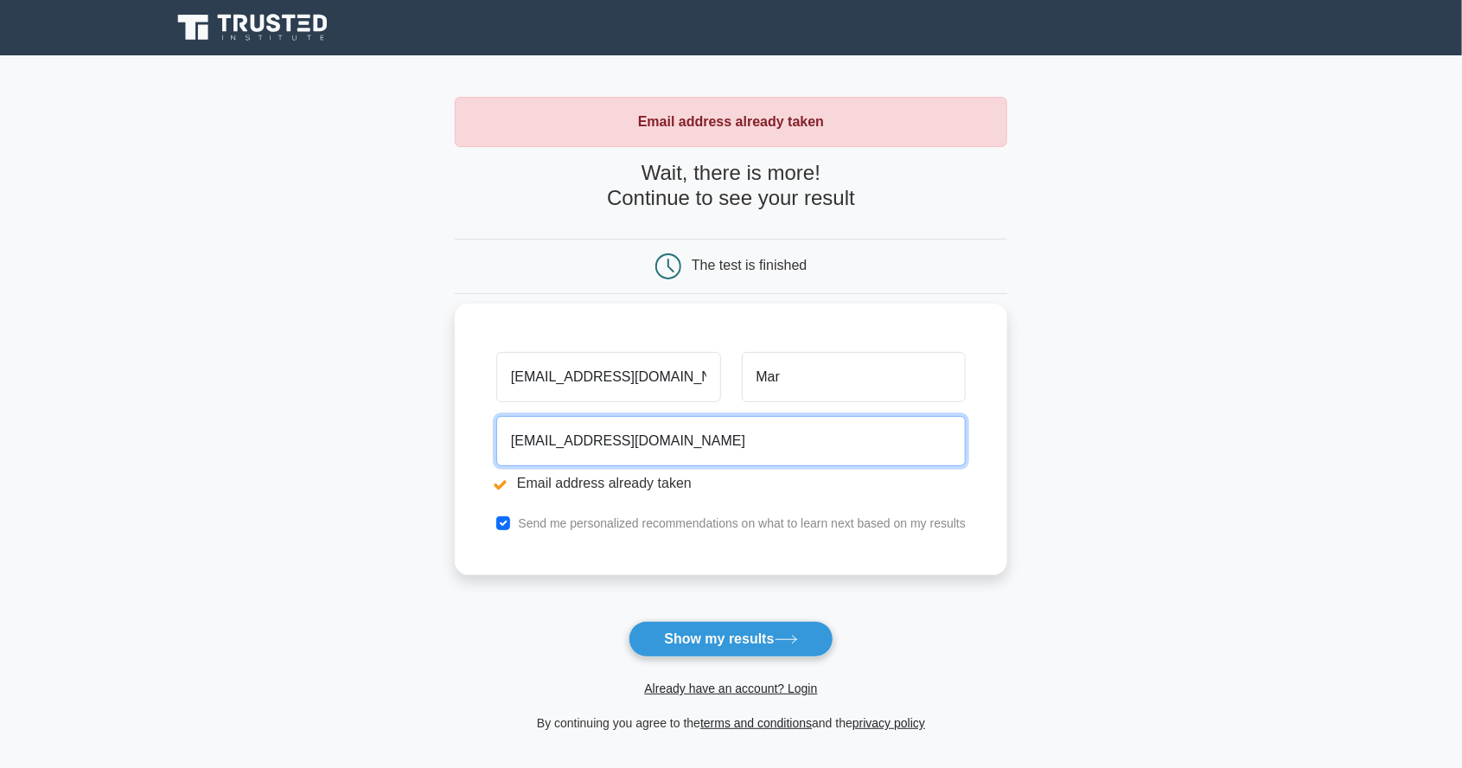
click at [686, 451] on input "[EMAIL_ADDRESS][DOMAIN_NAME]" at bounding box center [731, 441] width 470 height 50
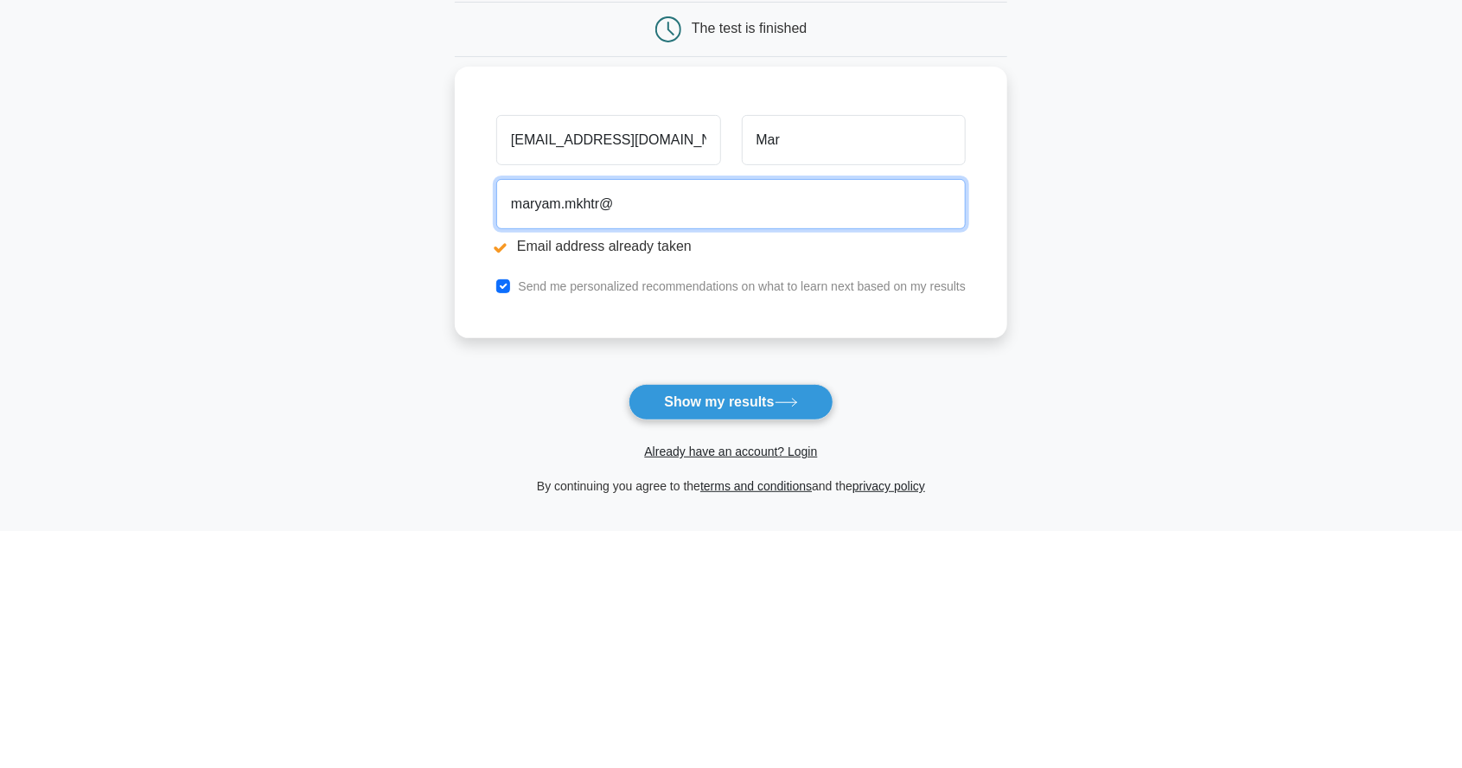
type input "maryam.mkhtr"
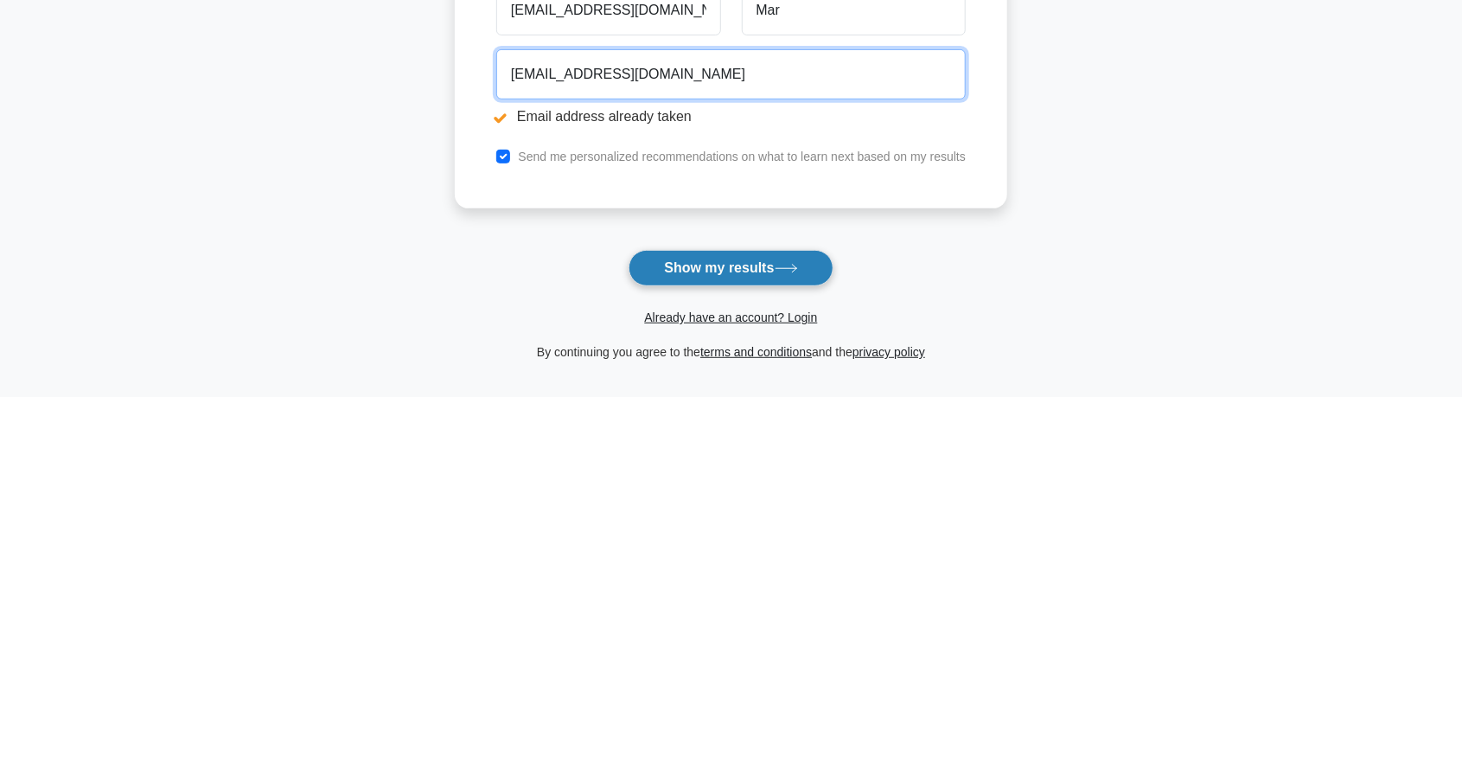
type input "[EMAIL_ADDRESS][DOMAIN_NAME]"
click at [765, 649] on button "Show my results" at bounding box center [731, 639] width 204 height 36
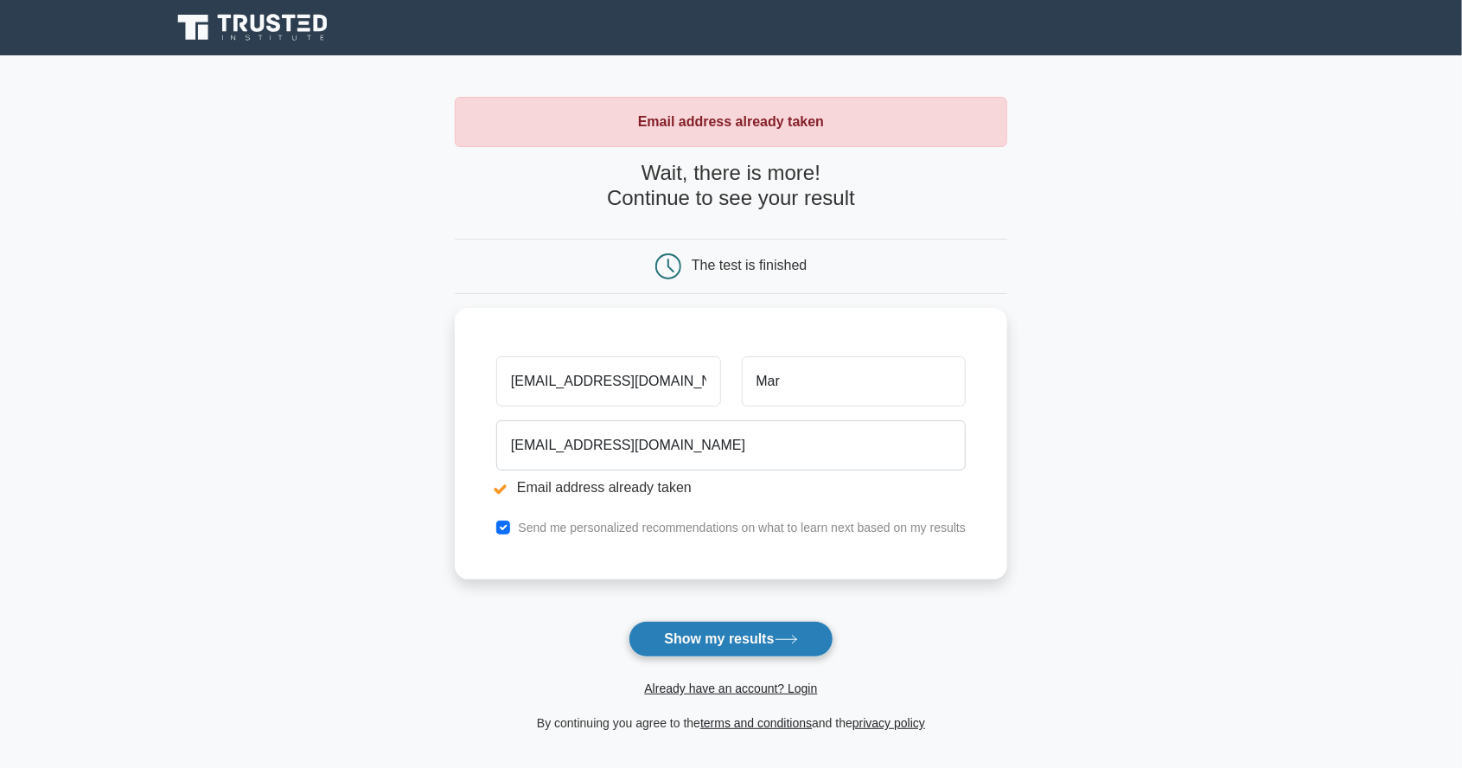
click at [745, 635] on button "Show my results" at bounding box center [731, 639] width 204 height 36
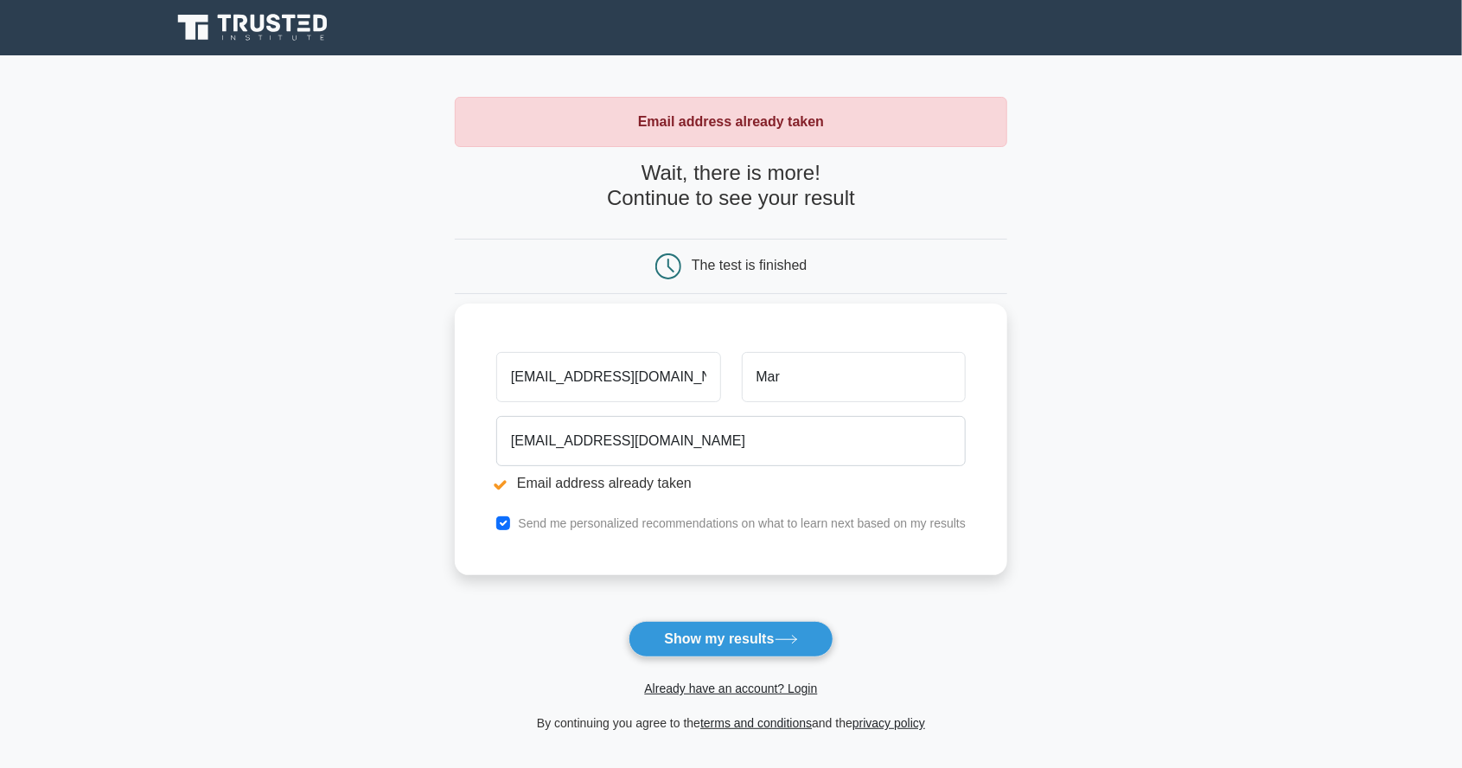
click at [659, 379] on input "[EMAIL_ADDRESS][DOMAIN_NAME]" at bounding box center [608, 377] width 224 height 50
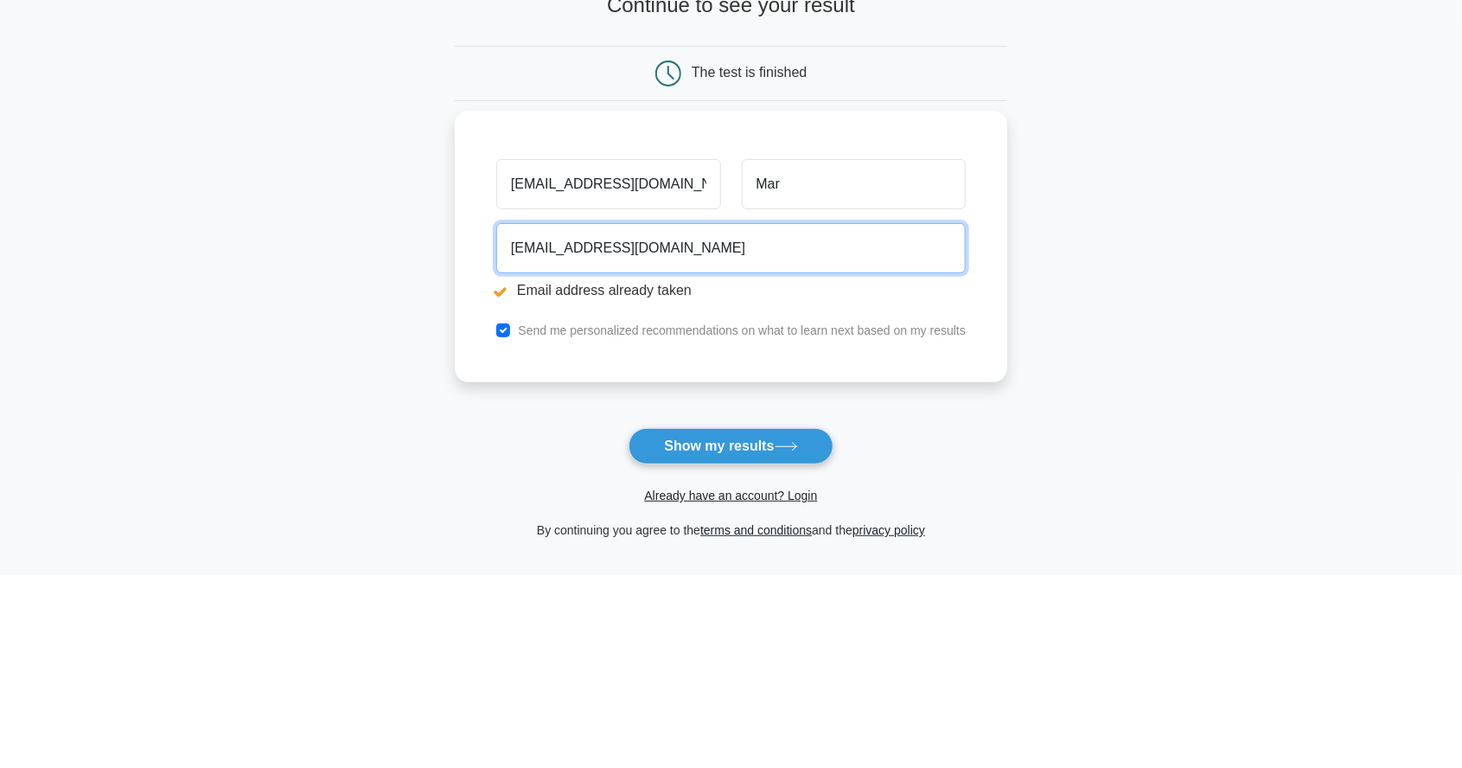
click at [568, 444] on input "[EMAIL_ADDRESS][DOMAIN_NAME]" at bounding box center [731, 441] width 470 height 50
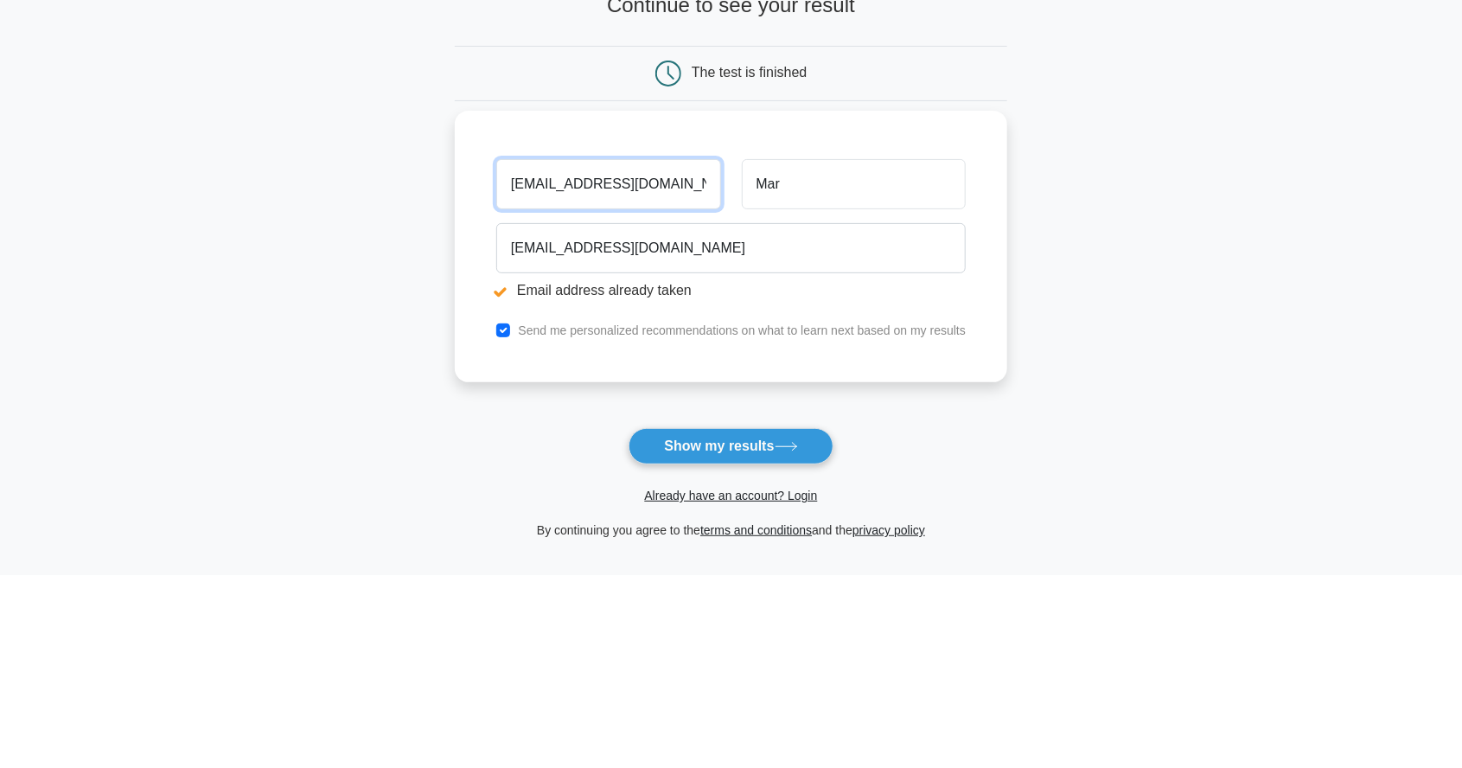
click at [668, 381] on input "Maryam.mkhtr@gmail.com" at bounding box center [608, 377] width 224 height 50
type input "m"
click at [683, 379] on input "m" at bounding box center [608, 377] width 224 height 50
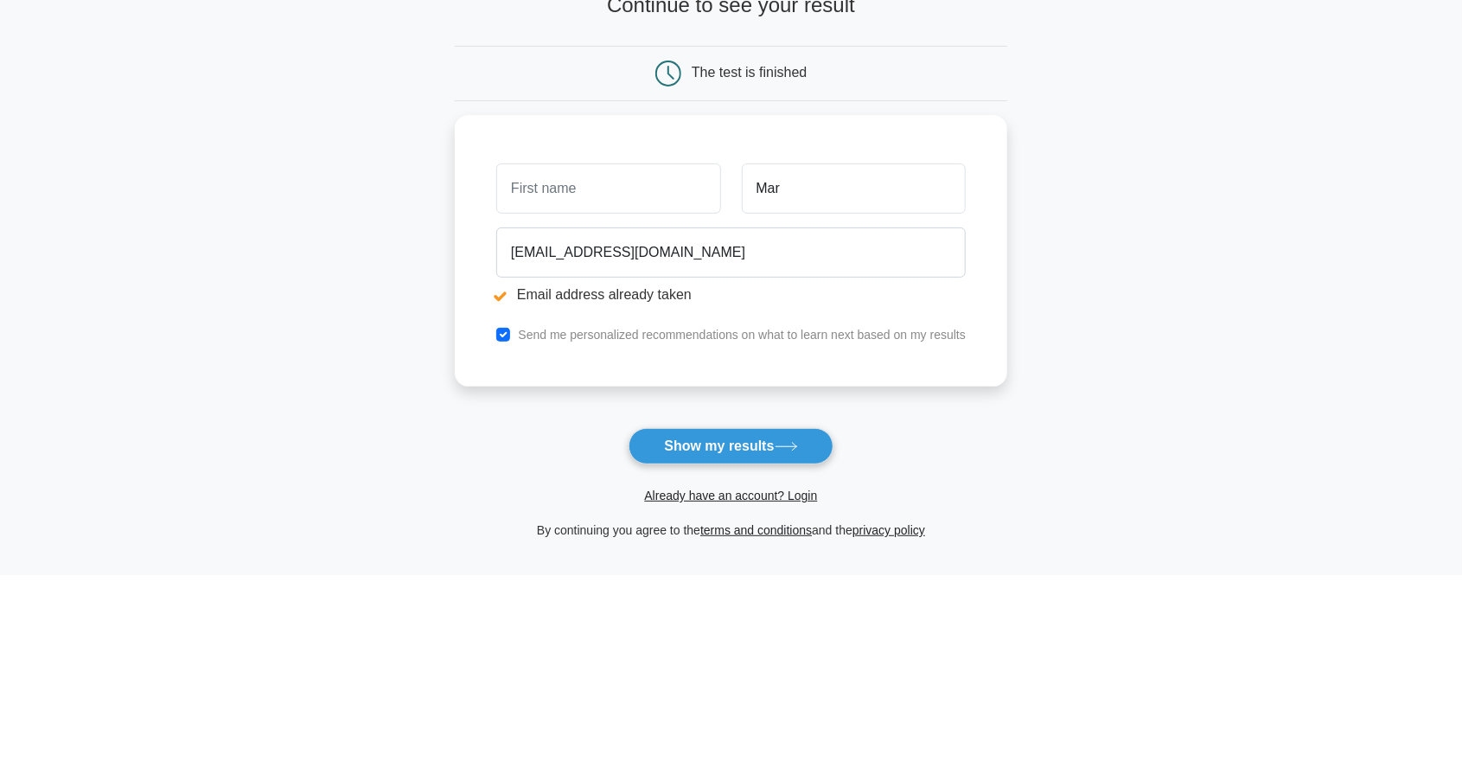
click at [297, 369] on main "Email address already taken Wait, there is more! Continue to see your result Th…" at bounding box center [731, 414] width 1462 height 719
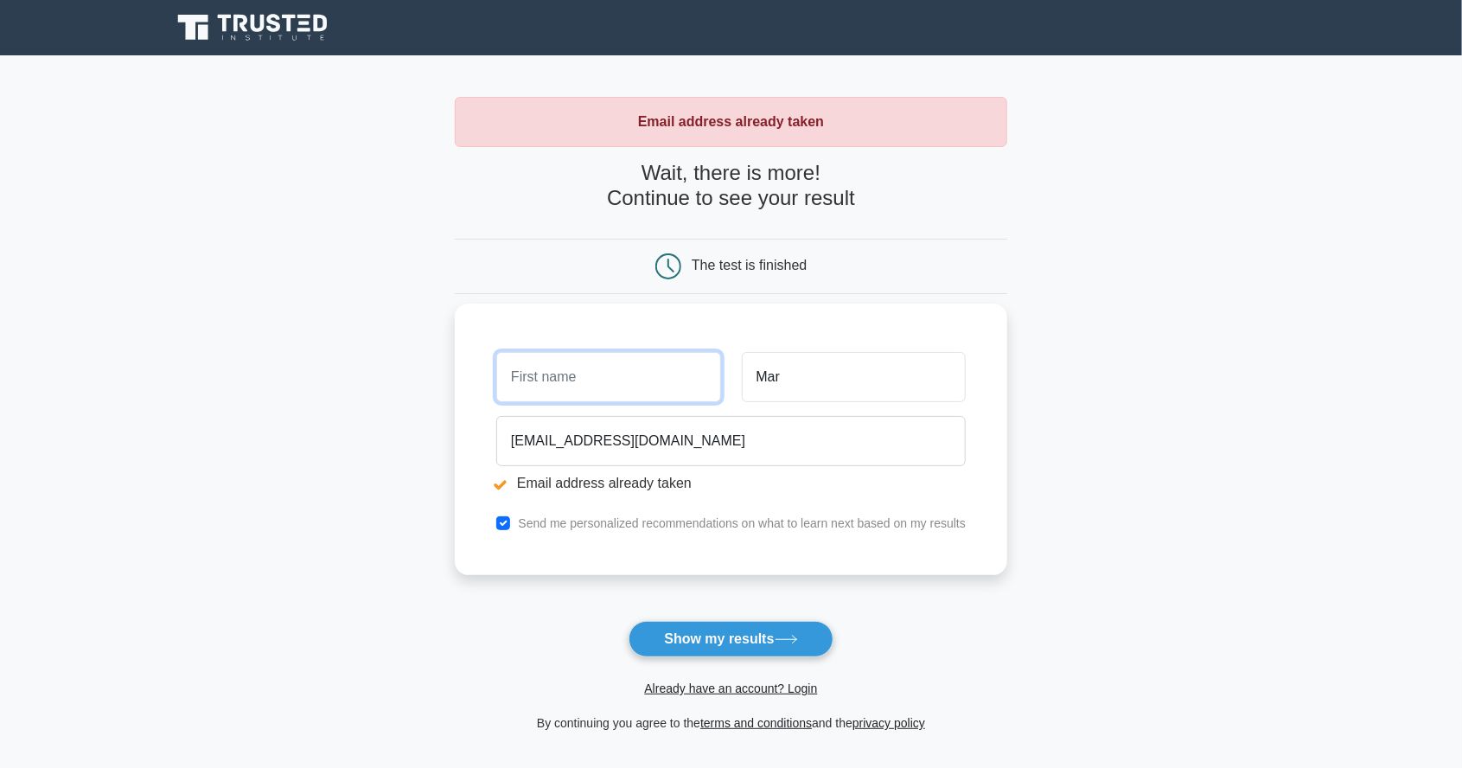
paste input "[EMAIL_ADDRESS][DOMAIN_NAME]"
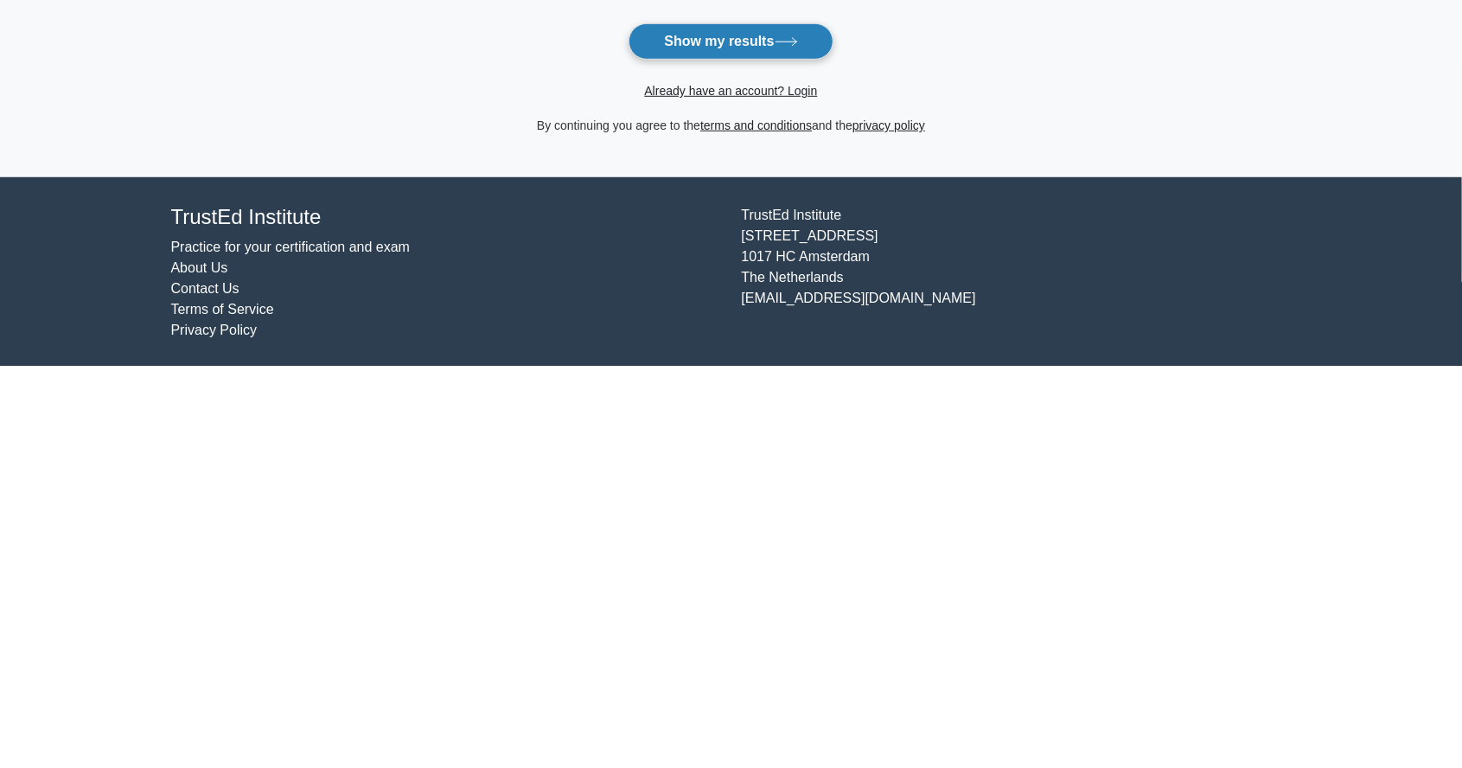
type input "[EMAIL_ADDRESS][DOMAIN_NAME]"
click at [744, 442] on button "Show my results" at bounding box center [731, 444] width 204 height 36
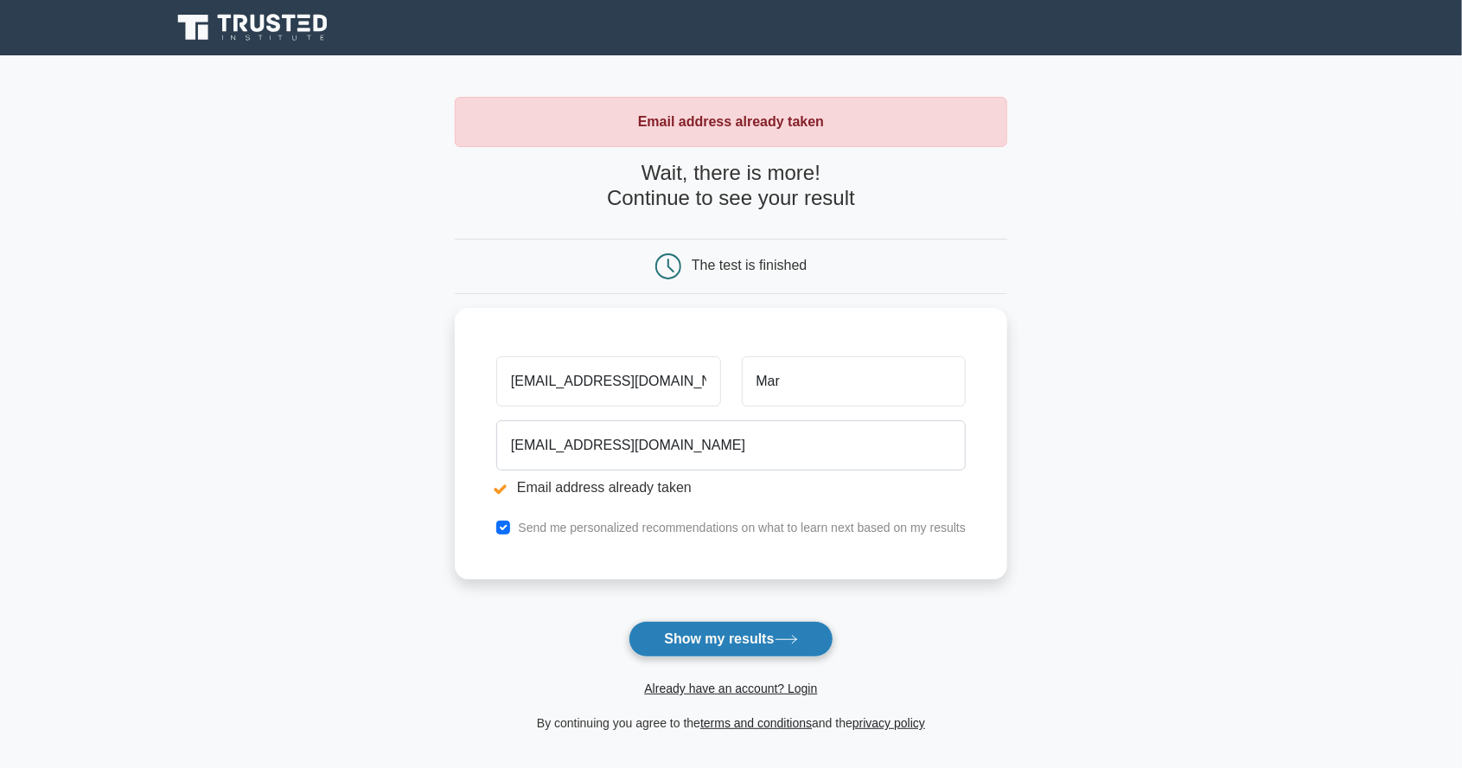
click at [738, 636] on button "Show my results" at bounding box center [731, 639] width 204 height 36
